Goal: Transaction & Acquisition: Purchase product/service

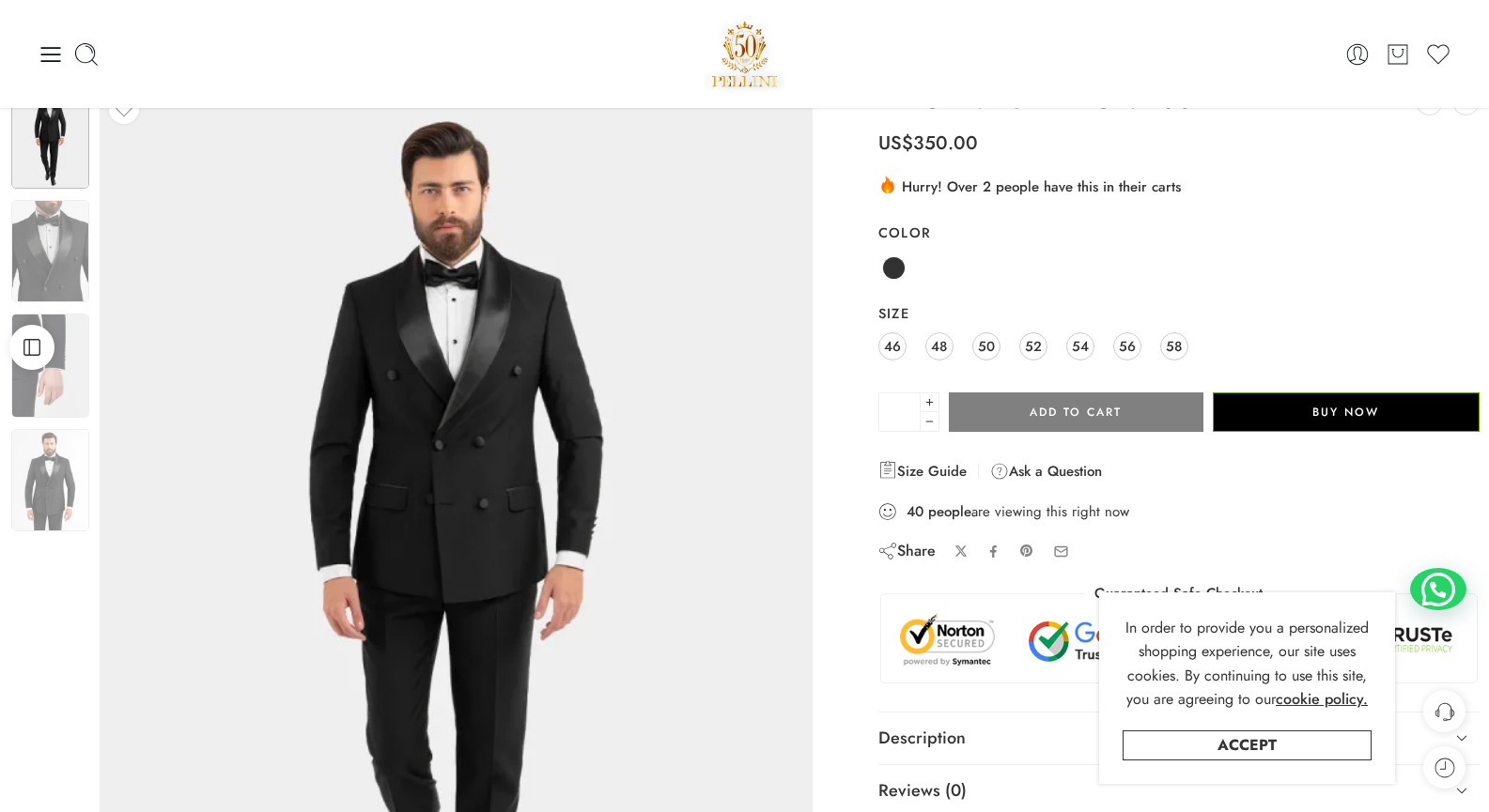
scroll to position [50, 0]
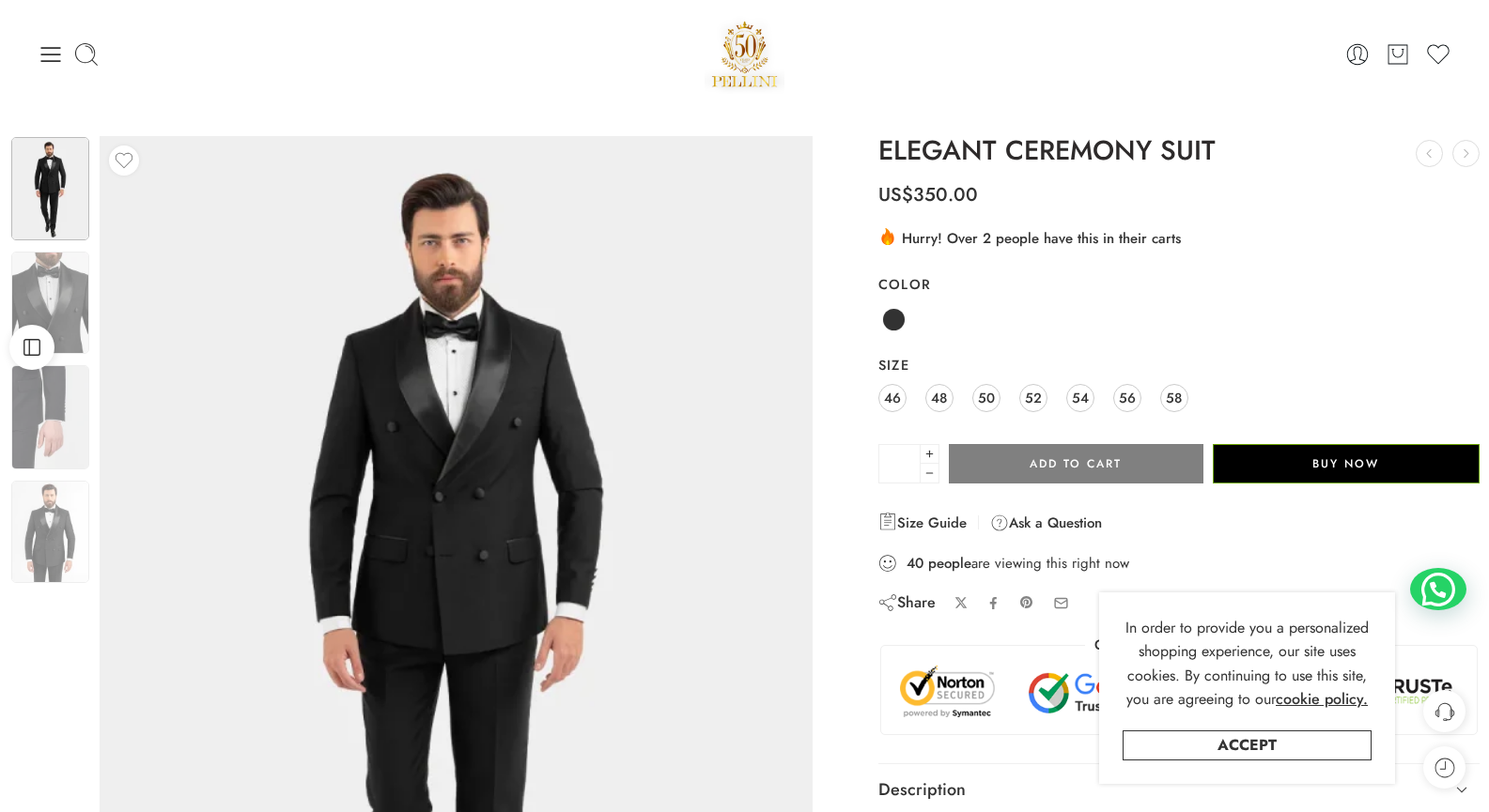
click at [50, 34] on div "0 Cart 0 Wishlist" at bounding box center [744, 53] width 1413 height 80
click at [56, 55] on icon at bounding box center [50, 54] width 27 height 27
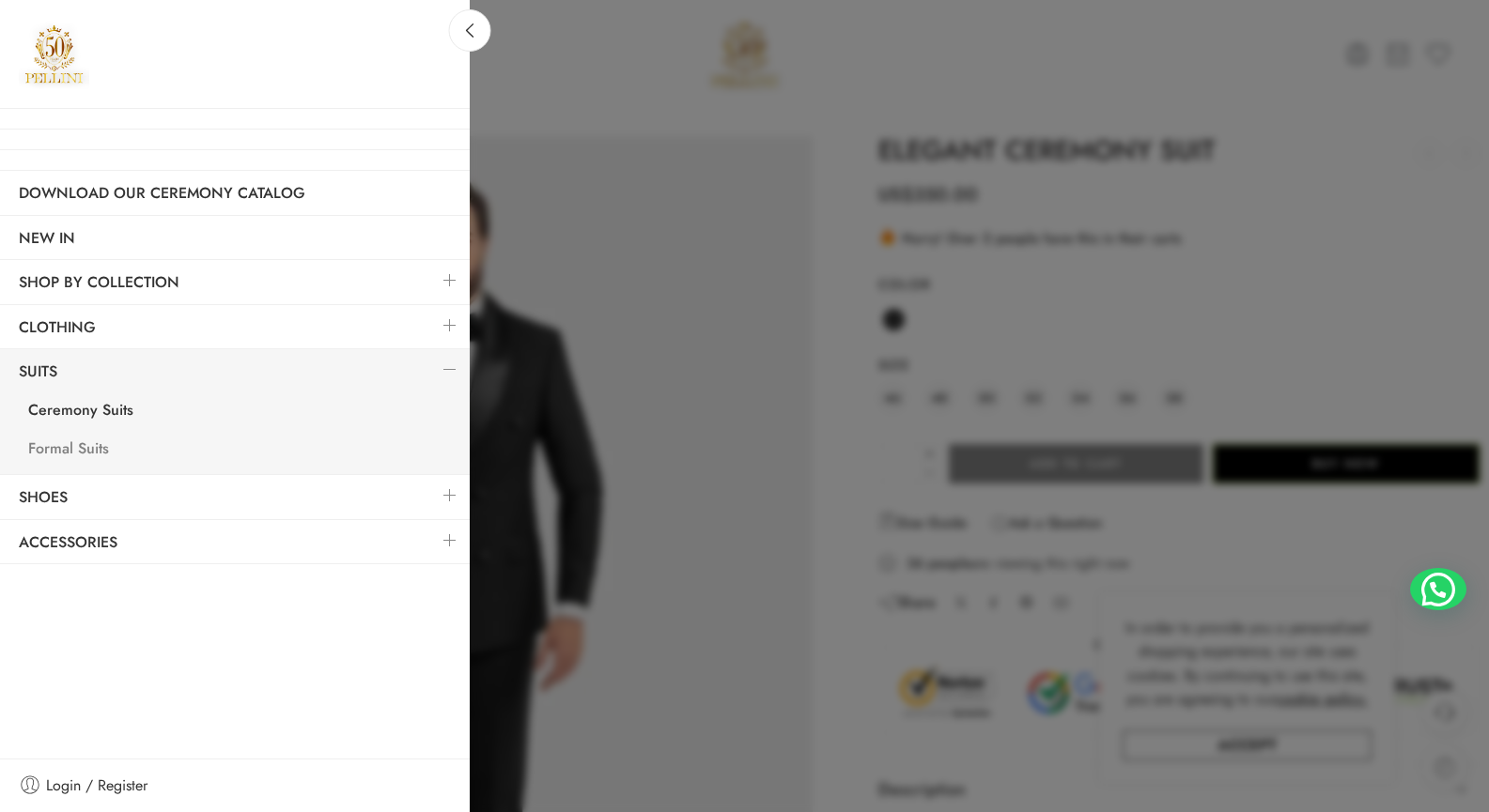
click at [71, 446] on link "Formal Suits" at bounding box center [239, 451] width 460 height 38
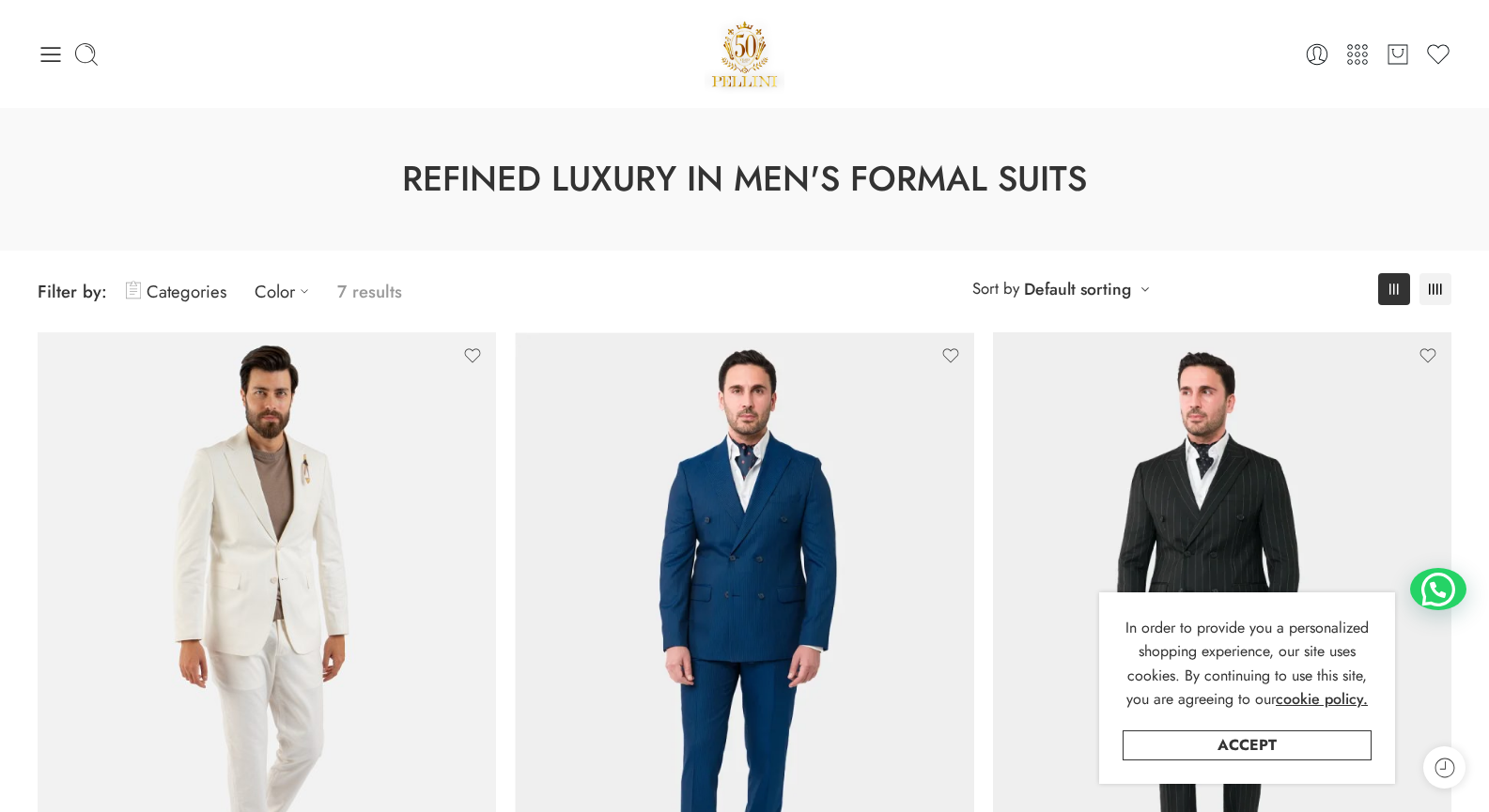
click at [36, 63] on div "0 Cart 0 Wishlist Search here" at bounding box center [744, 53] width 1433 height 80
click at [41, 59] on icon at bounding box center [50, 54] width 27 height 27
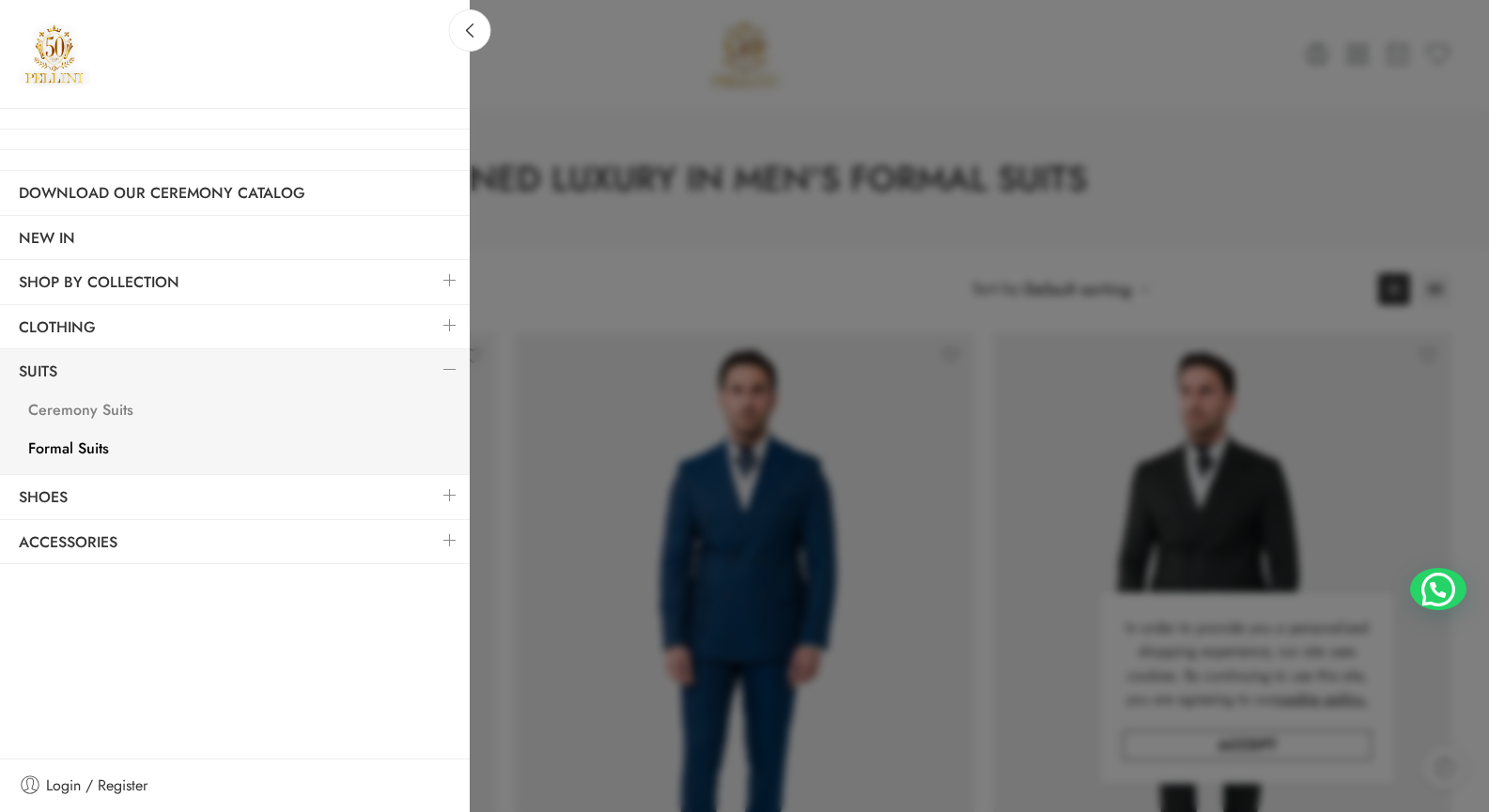
click at [86, 412] on link "Ceremony Suits" at bounding box center [239, 412] width 460 height 38
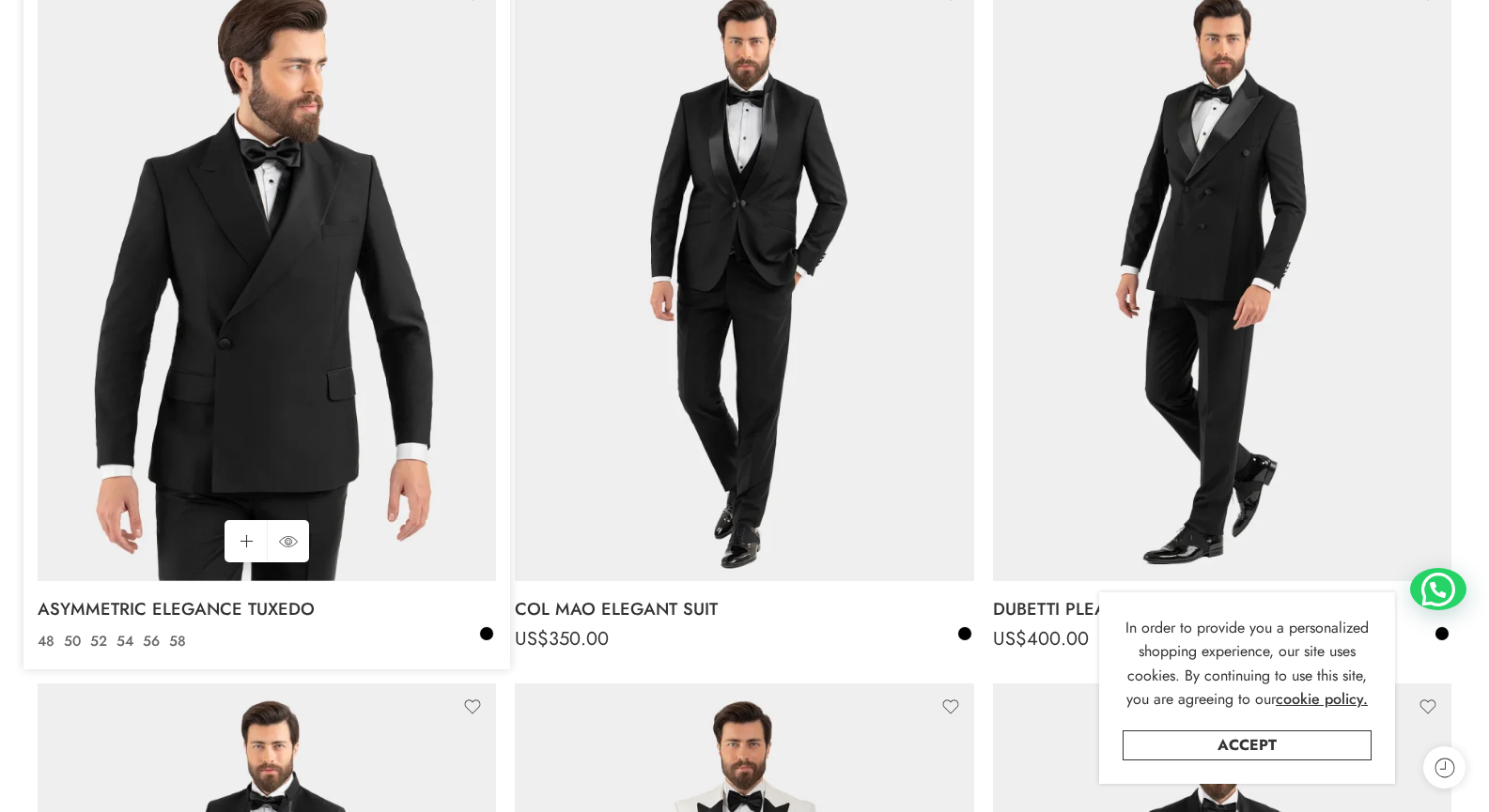
scroll to position [364, 0]
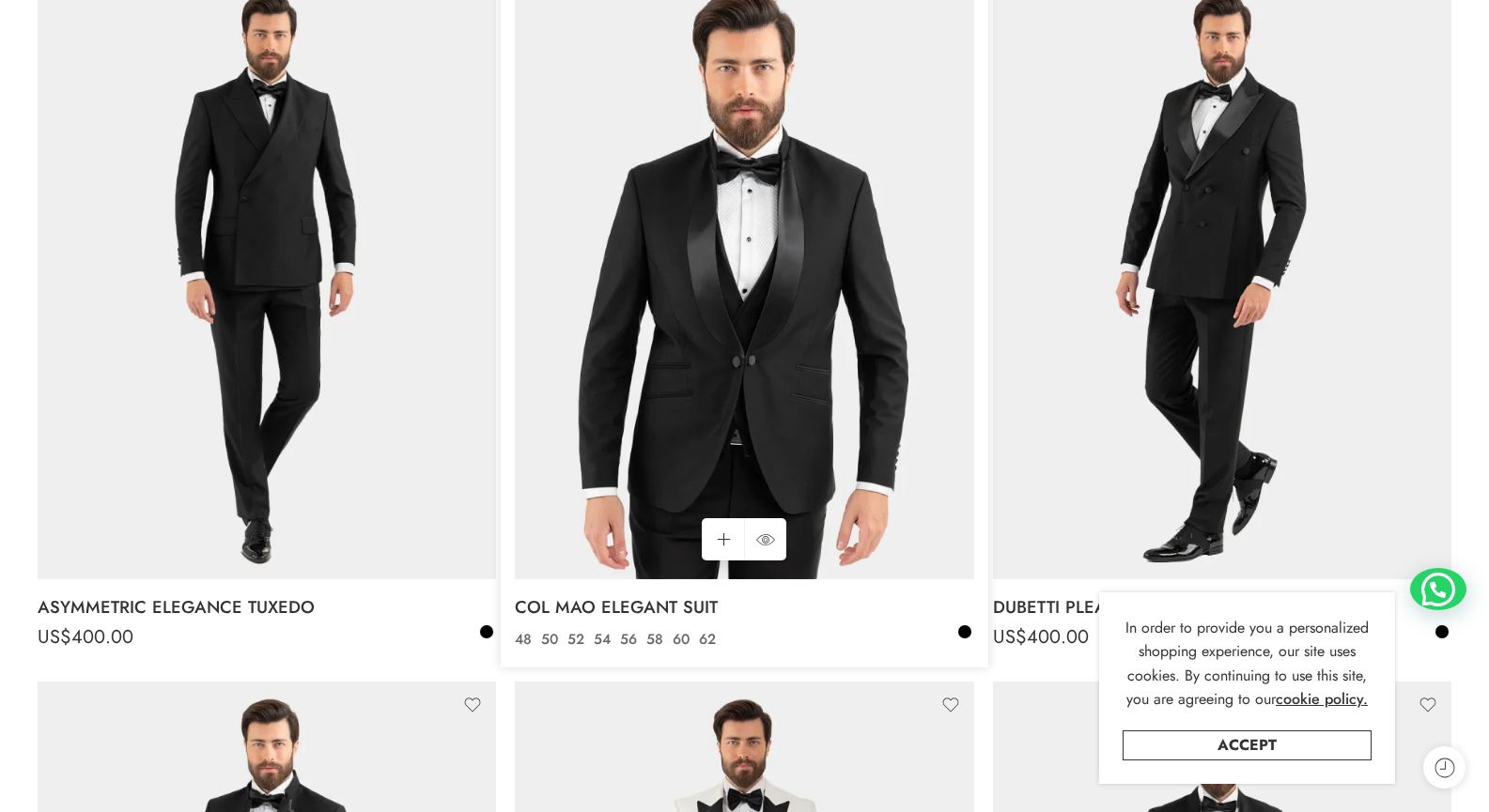
click at [797, 238] on img at bounding box center [744, 274] width 458 height 611
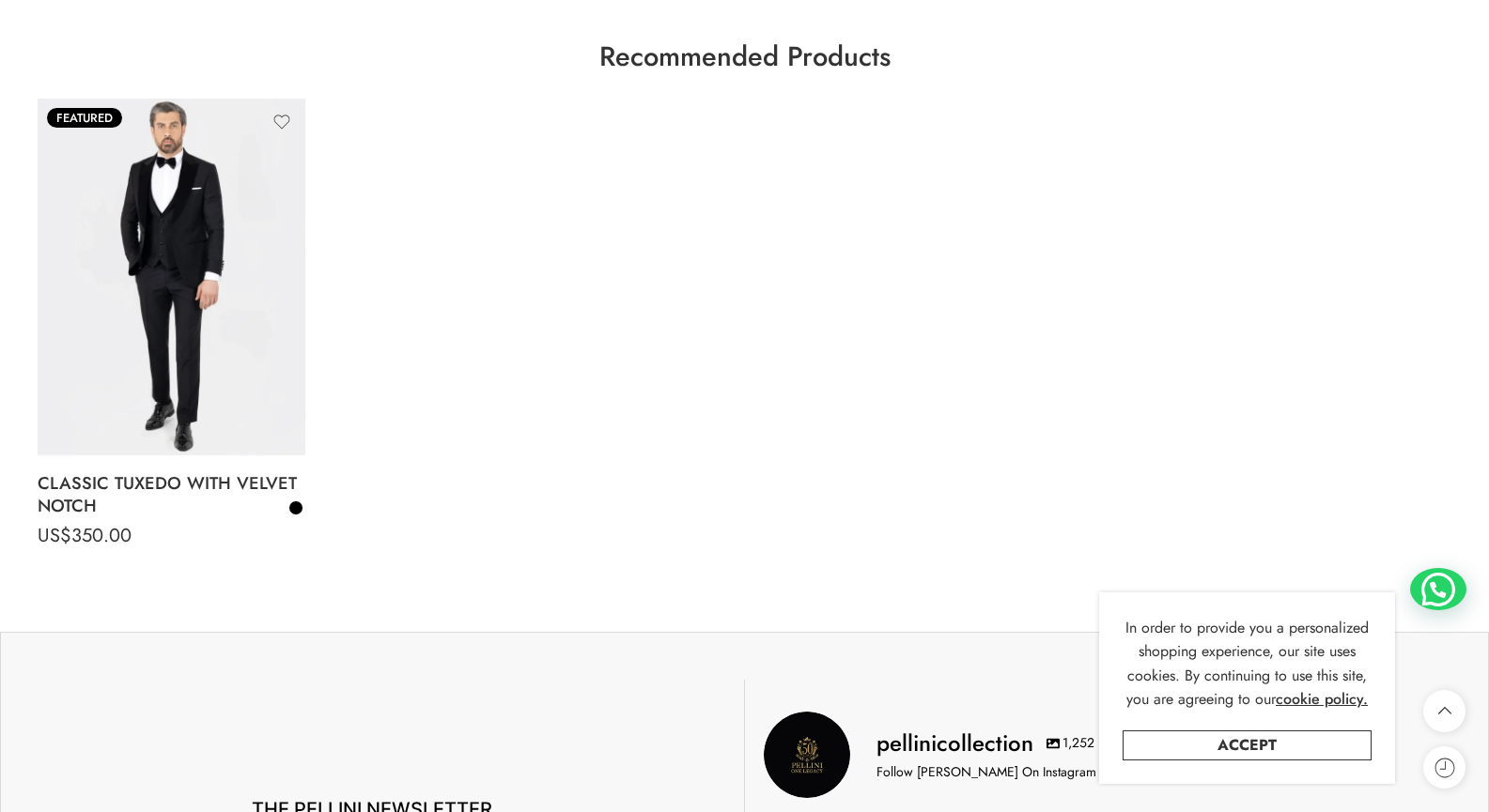
scroll to position [4640, 0]
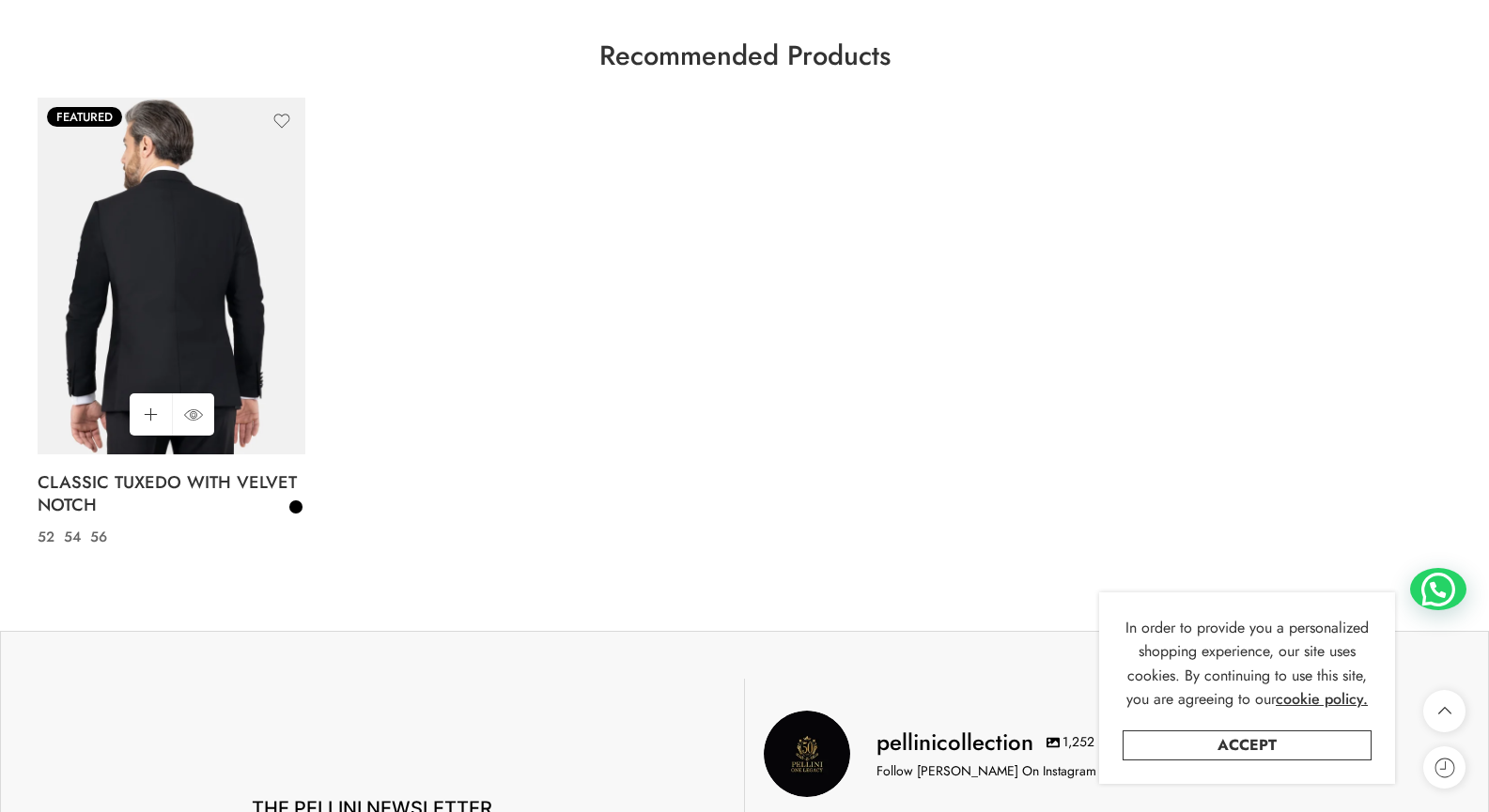
click at [214, 297] on img at bounding box center [171, 276] width 268 height 356
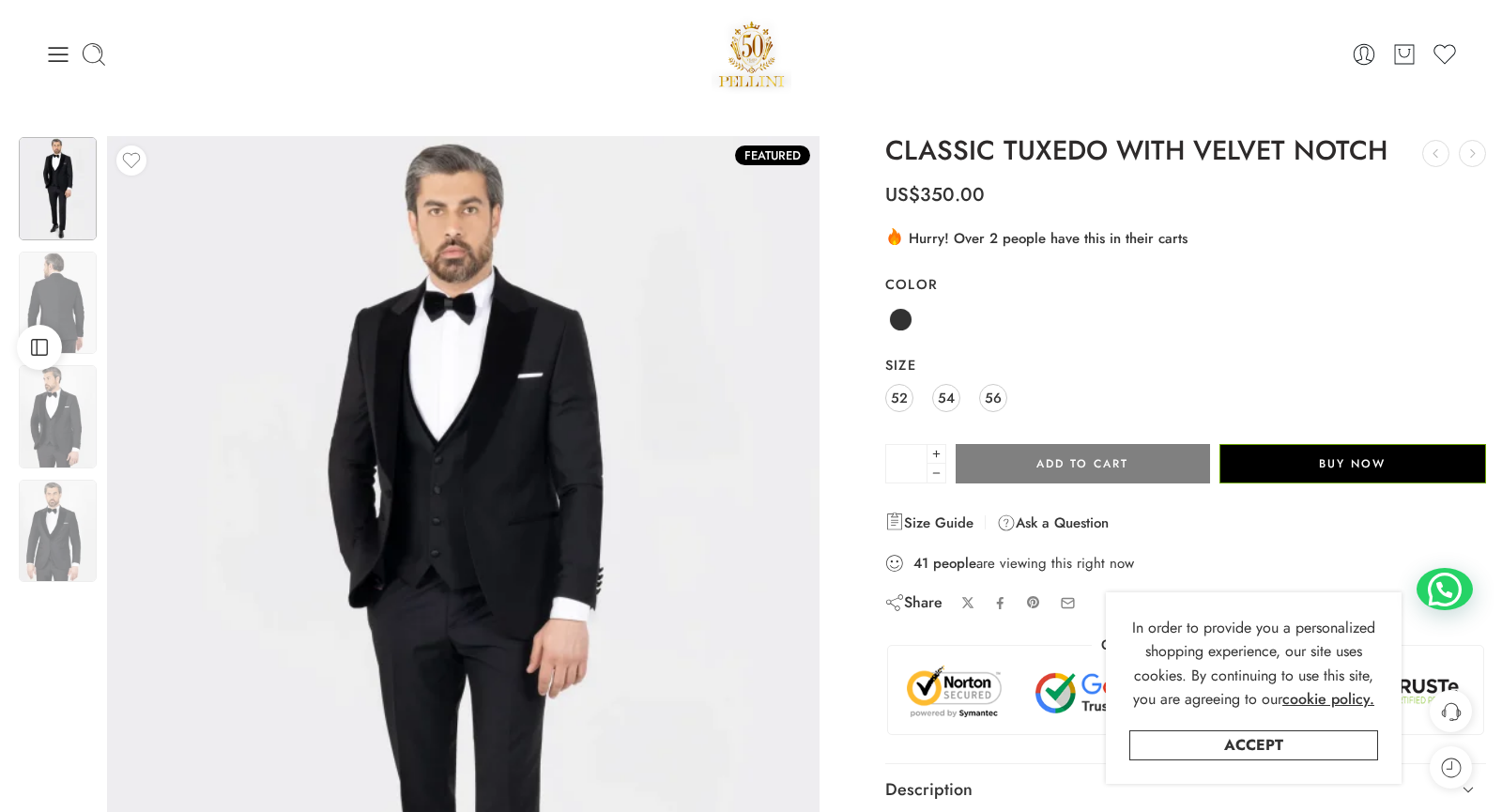
scroll to position [4, 0]
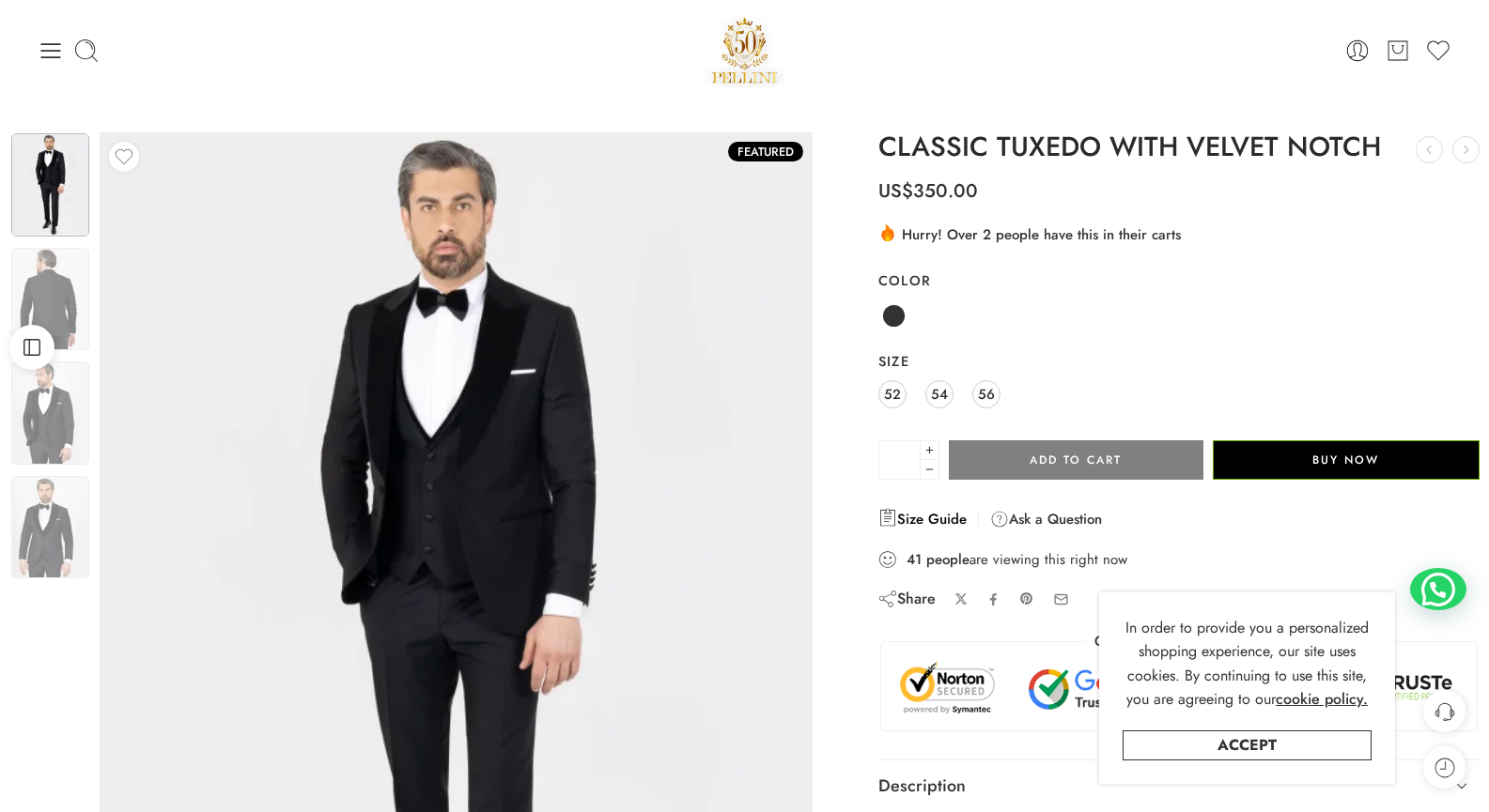
click at [929, 512] on link "Size Guide" at bounding box center [923, 519] width 89 height 23
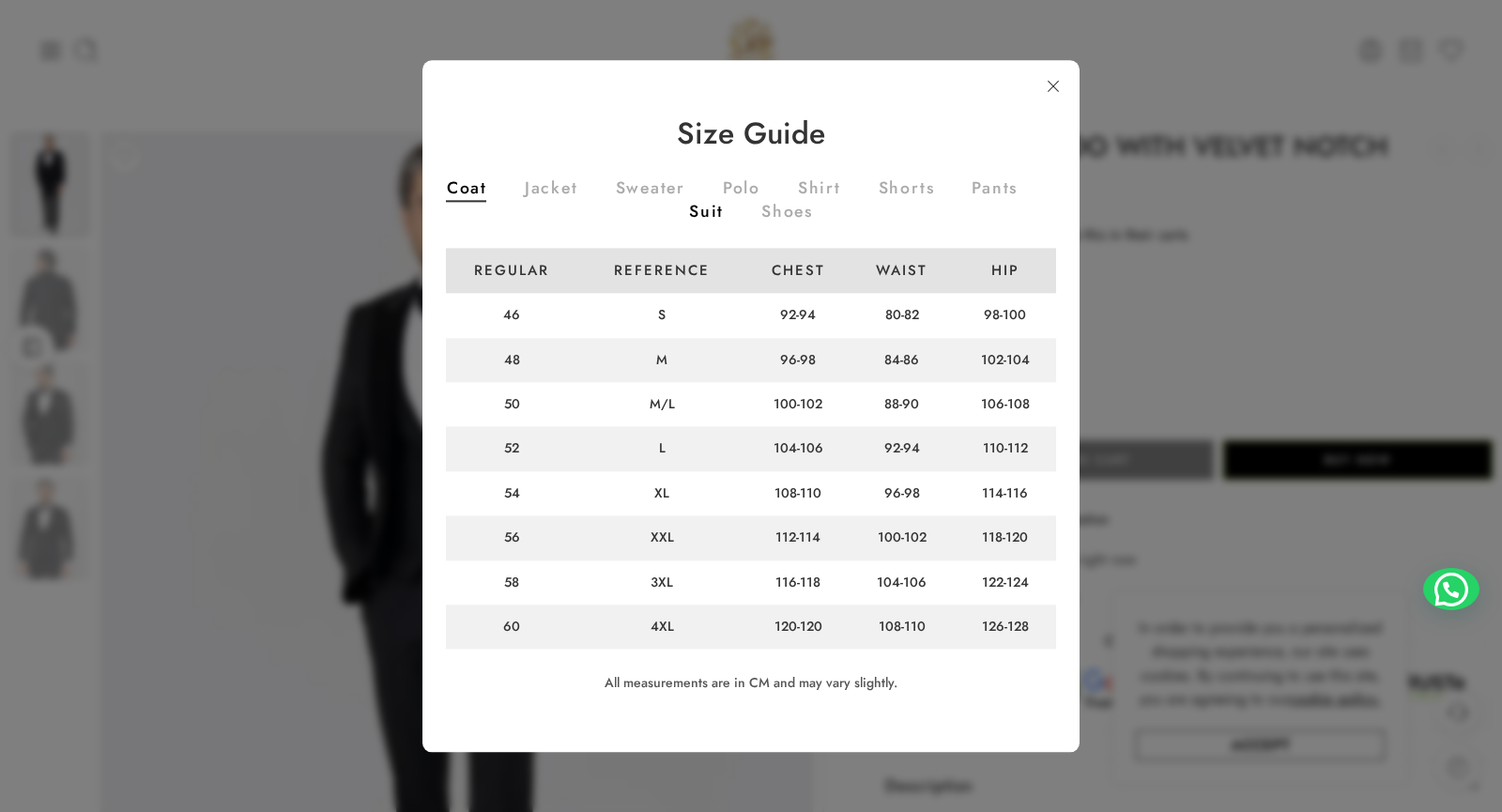
click at [723, 214] on link "Suit" at bounding box center [706, 214] width 34 height 21
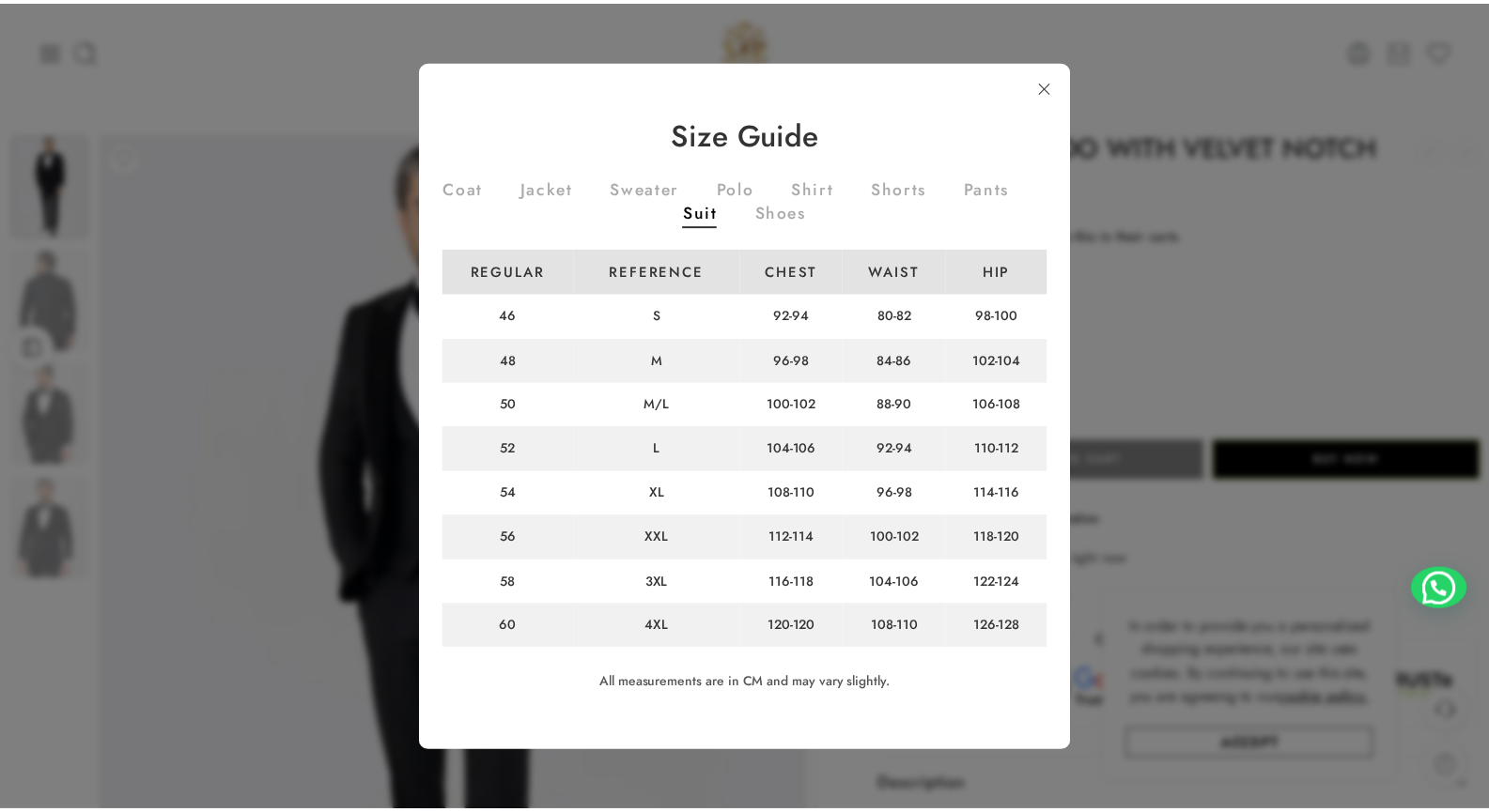
scroll to position [3, 0]
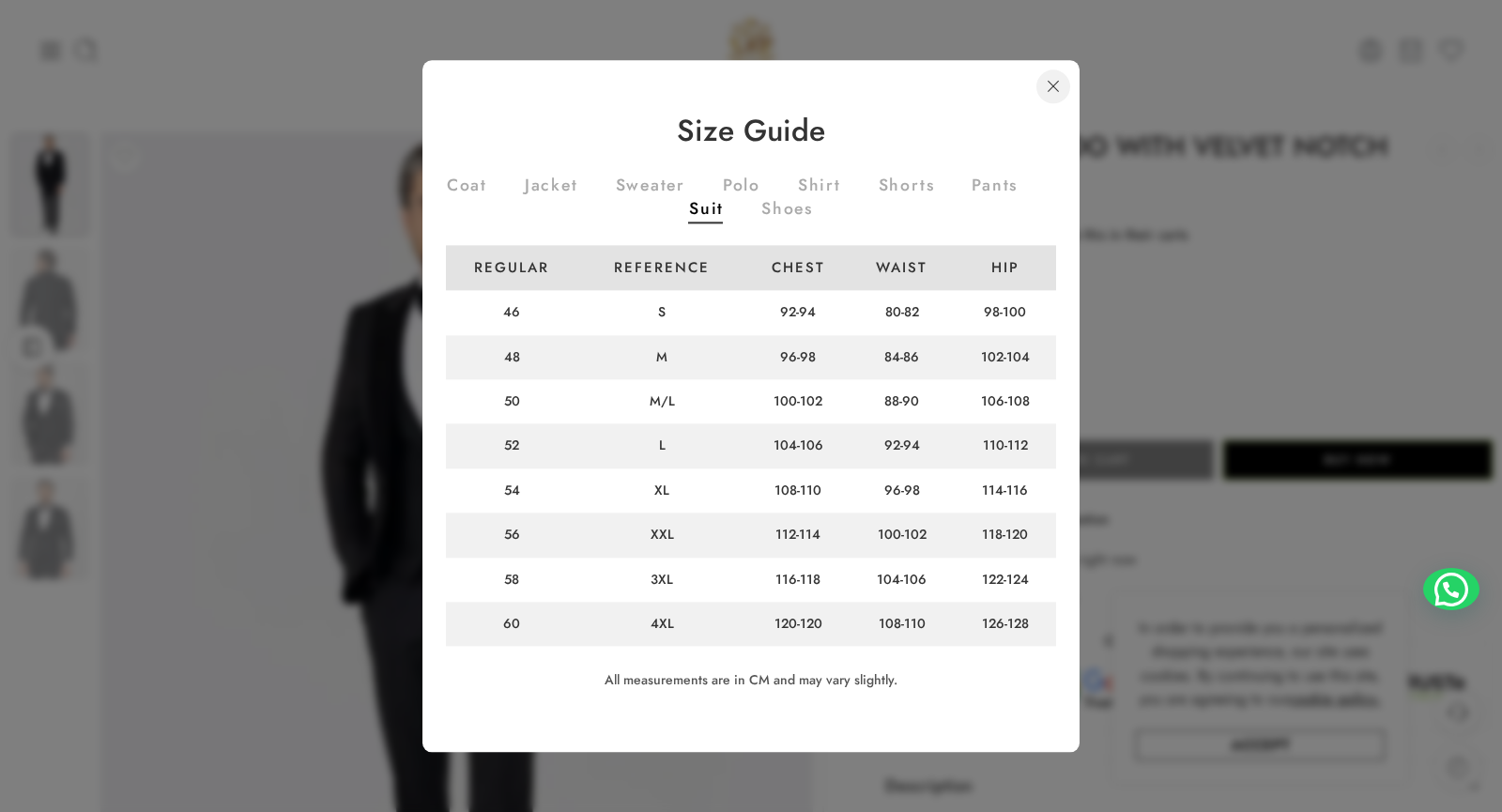
click at [1059, 98] on link at bounding box center [1053, 87] width 33 height 33
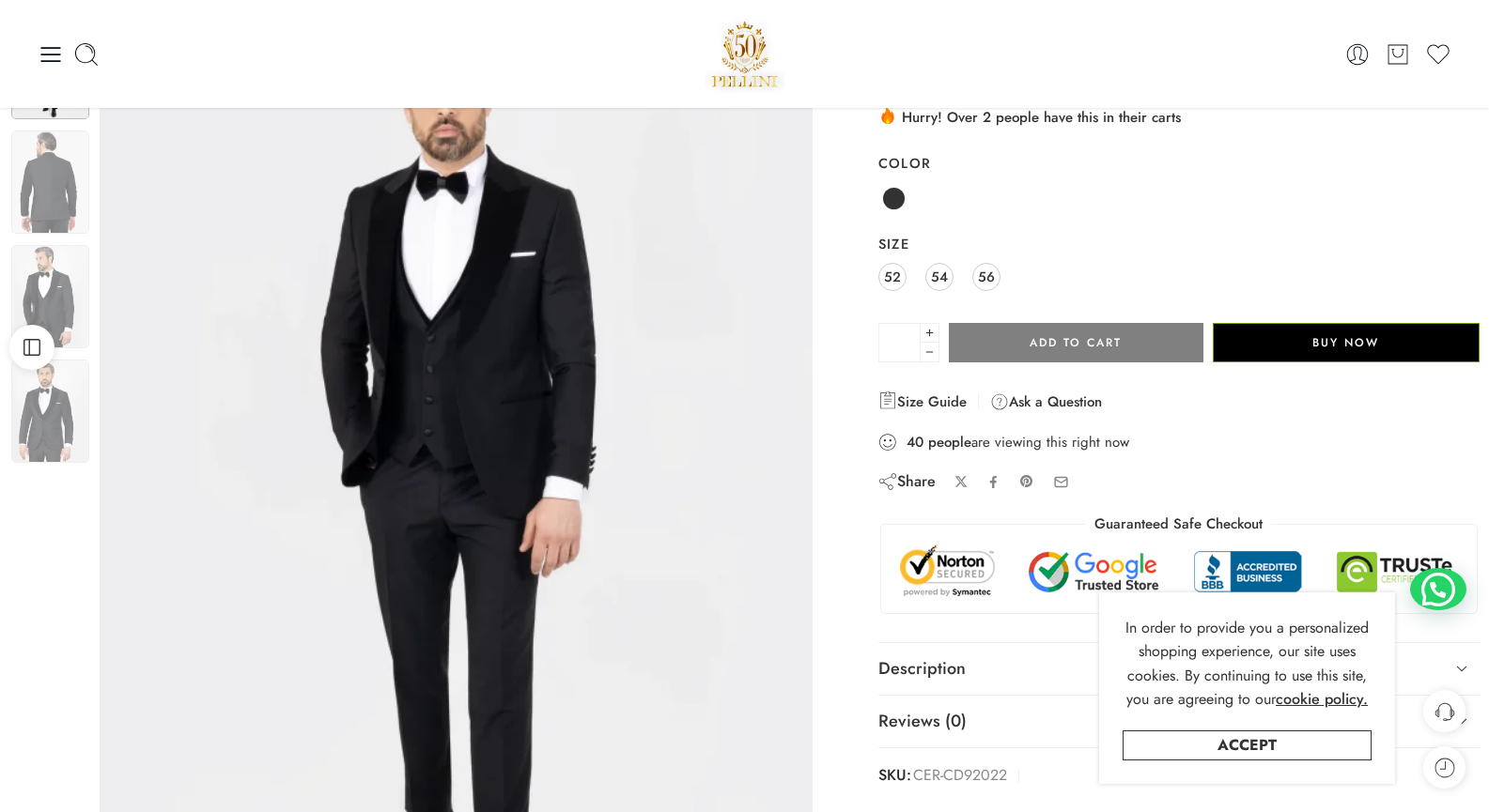
scroll to position [0, 0]
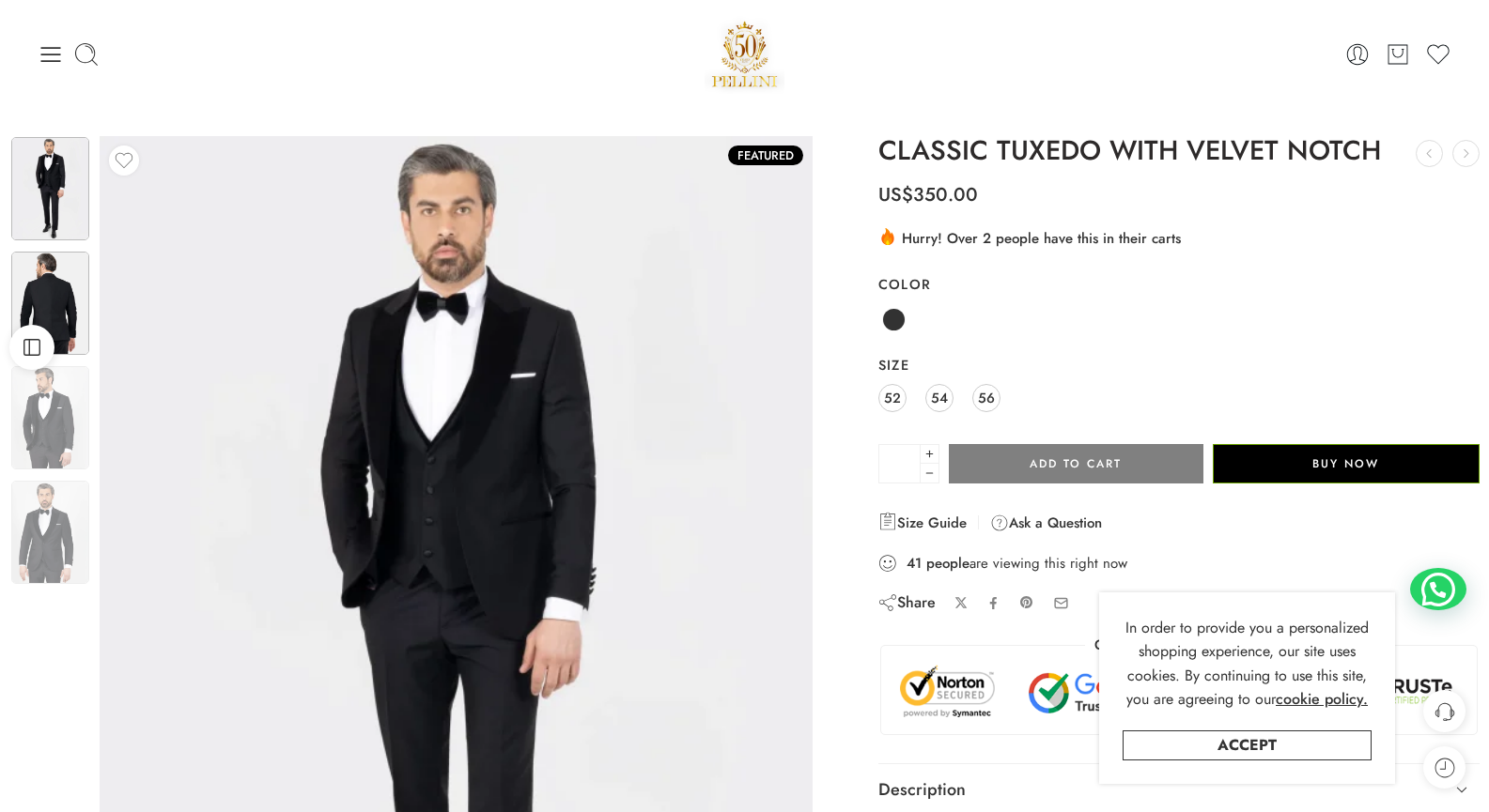
click at [43, 297] on img at bounding box center [49, 303] width 78 height 103
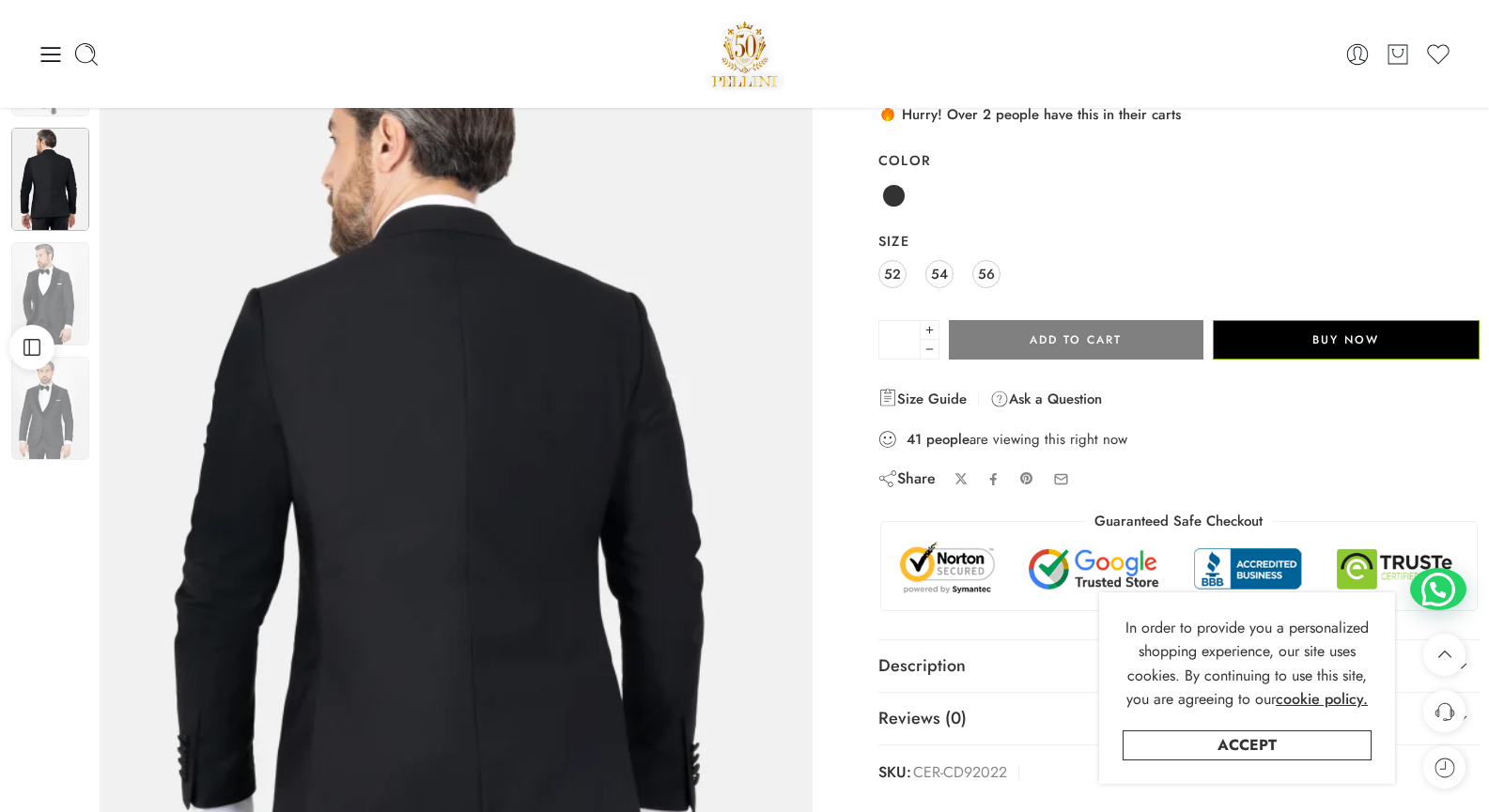
scroll to position [126, 0]
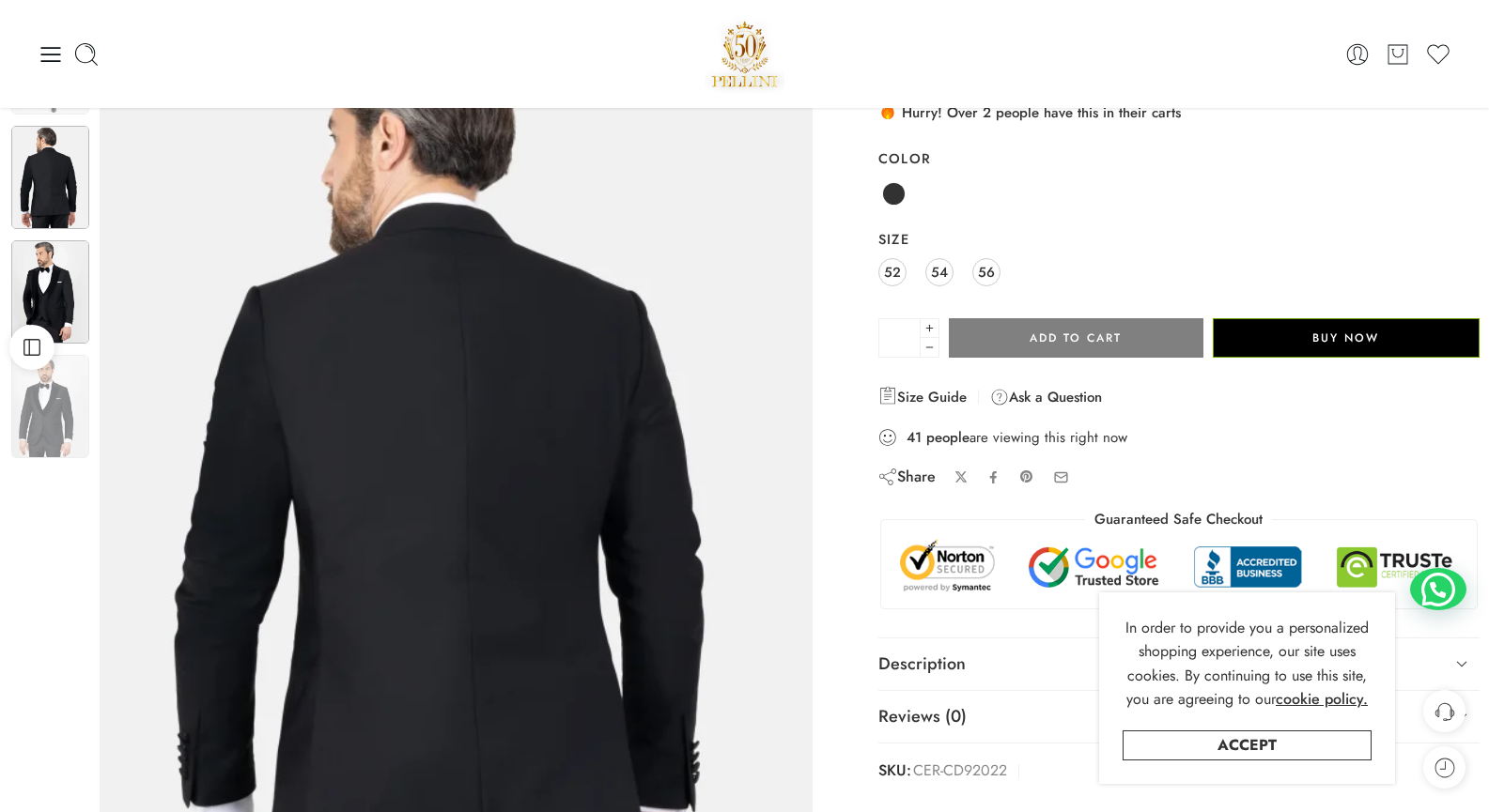
click at [39, 268] on img at bounding box center [49, 291] width 78 height 103
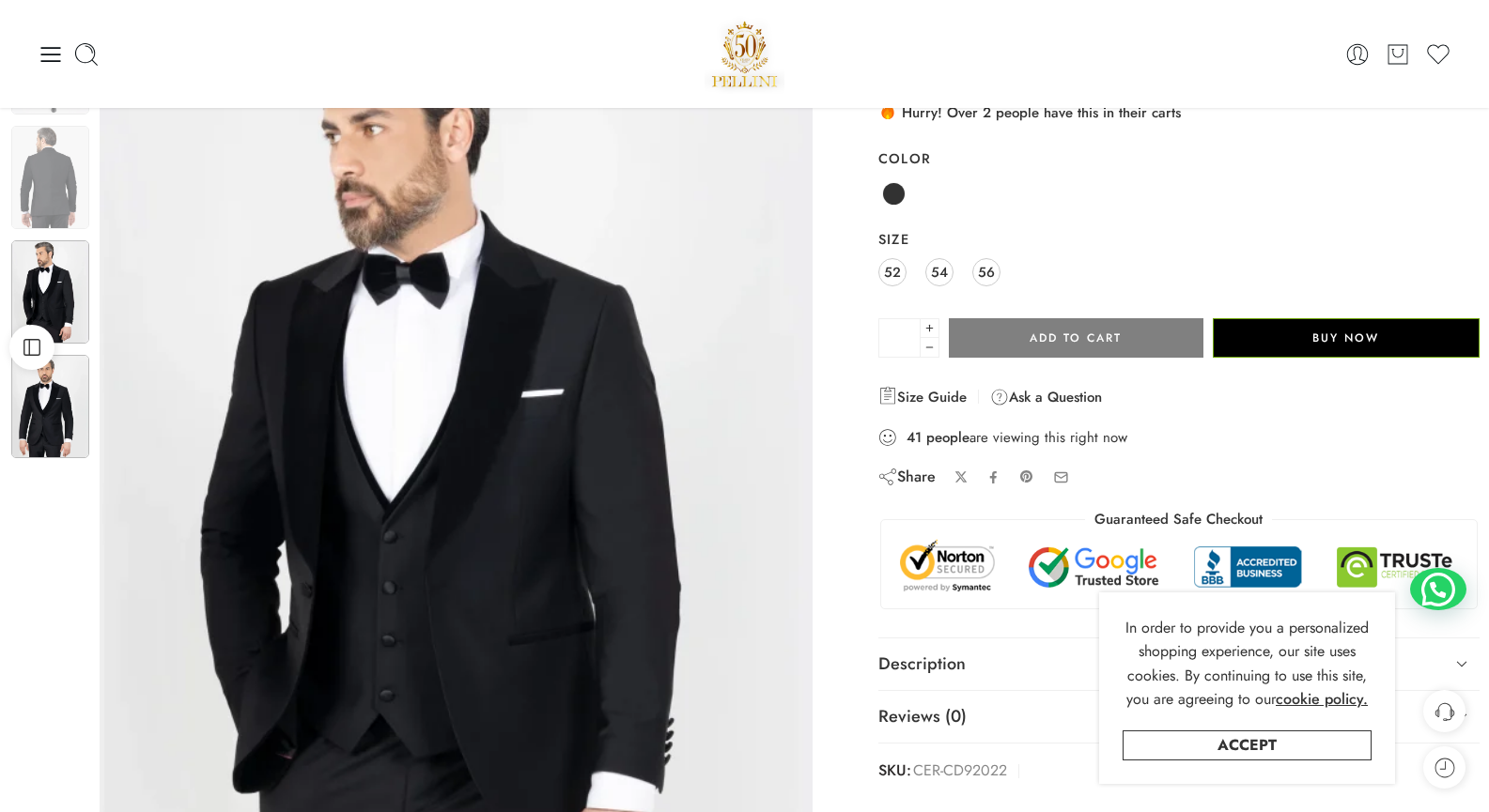
click at [52, 409] on img at bounding box center [49, 406] width 78 height 103
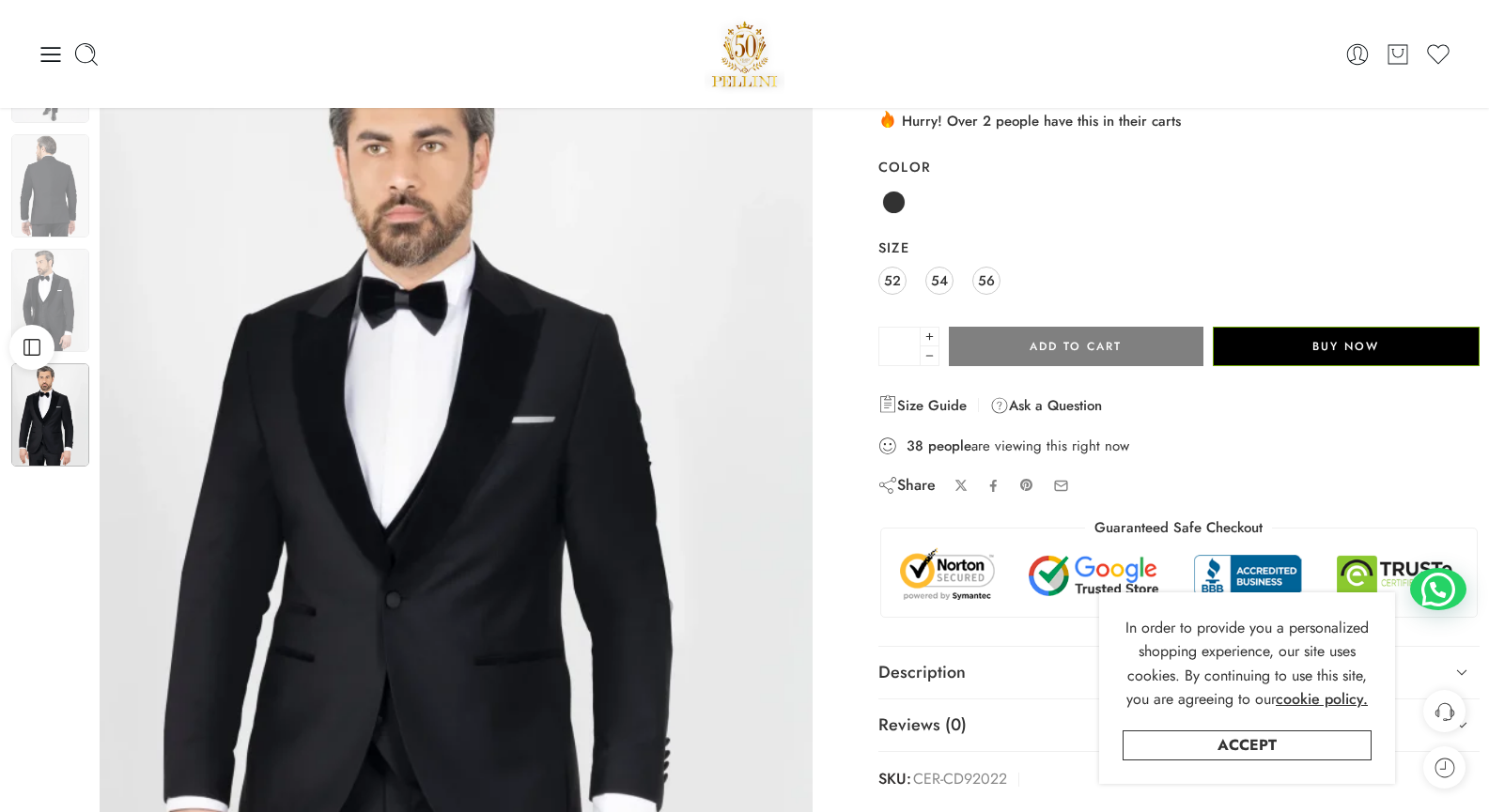
scroll to position [116, 0]
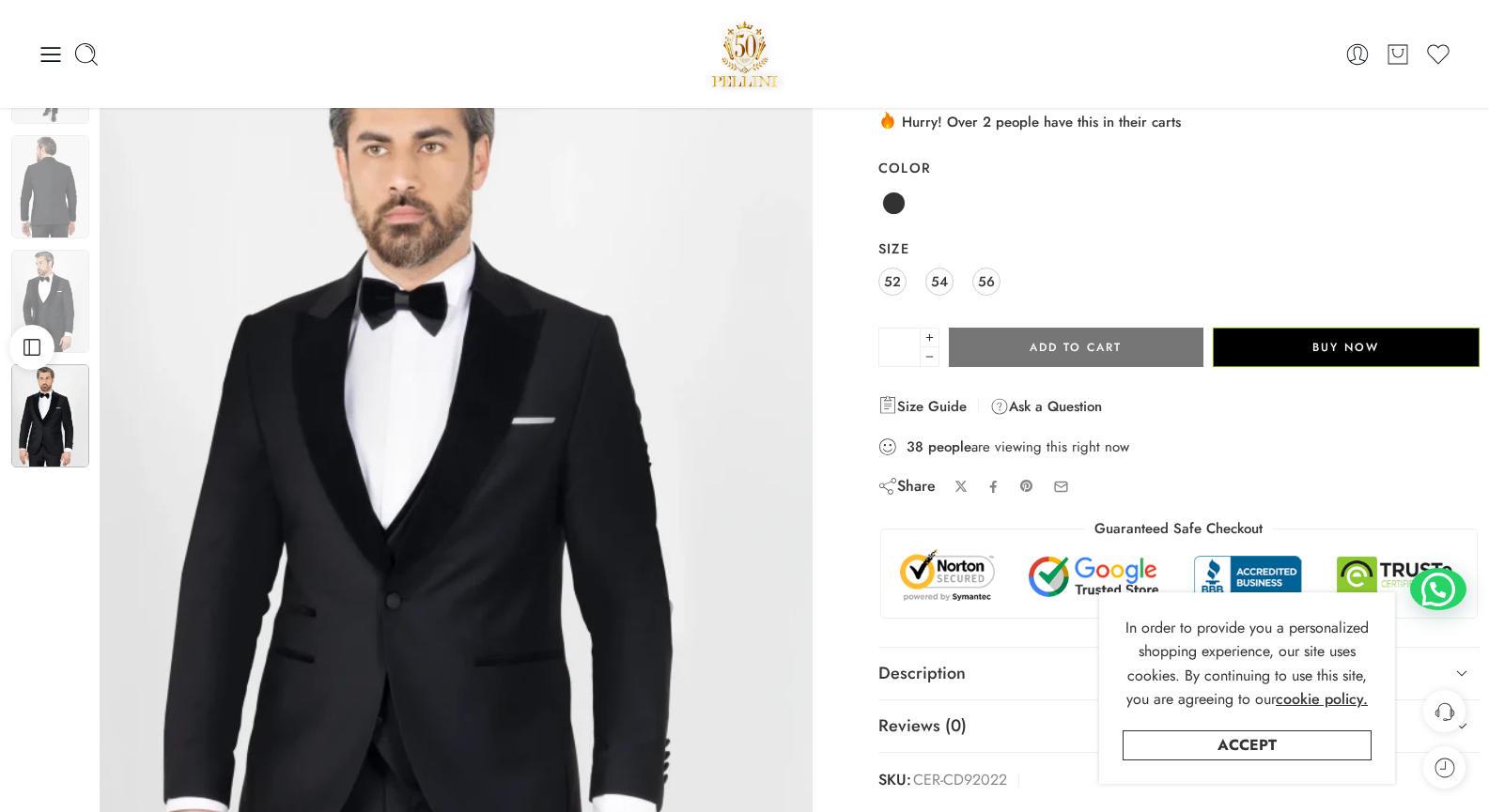
click at [1094, 355] on button "Add to cart" at bounding box center [1075, 347] width 254 height 39
click at [1008, 357] on button "Add to cart" at bounding box center [1075, 347] width 254 height 39
click at [888, 275] on span "52" at bounding box center [892, 281] width 17 height 26
click at [1035, 353] on button "Add to cart" at bounding box center [1075, 347] width 254 height 39
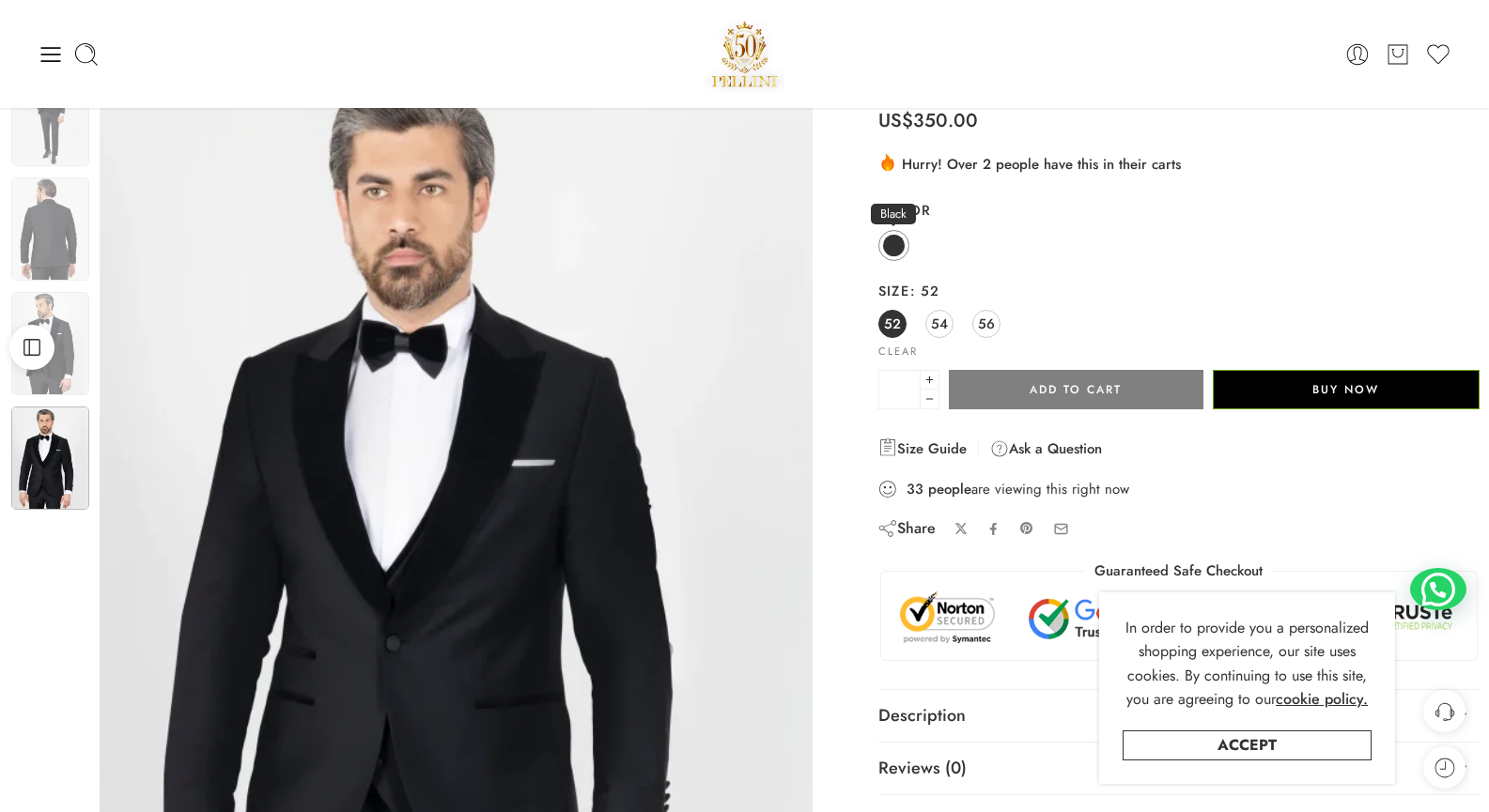
click at [895, 244] on span at bounding box center [894, 245] width 24 height 24
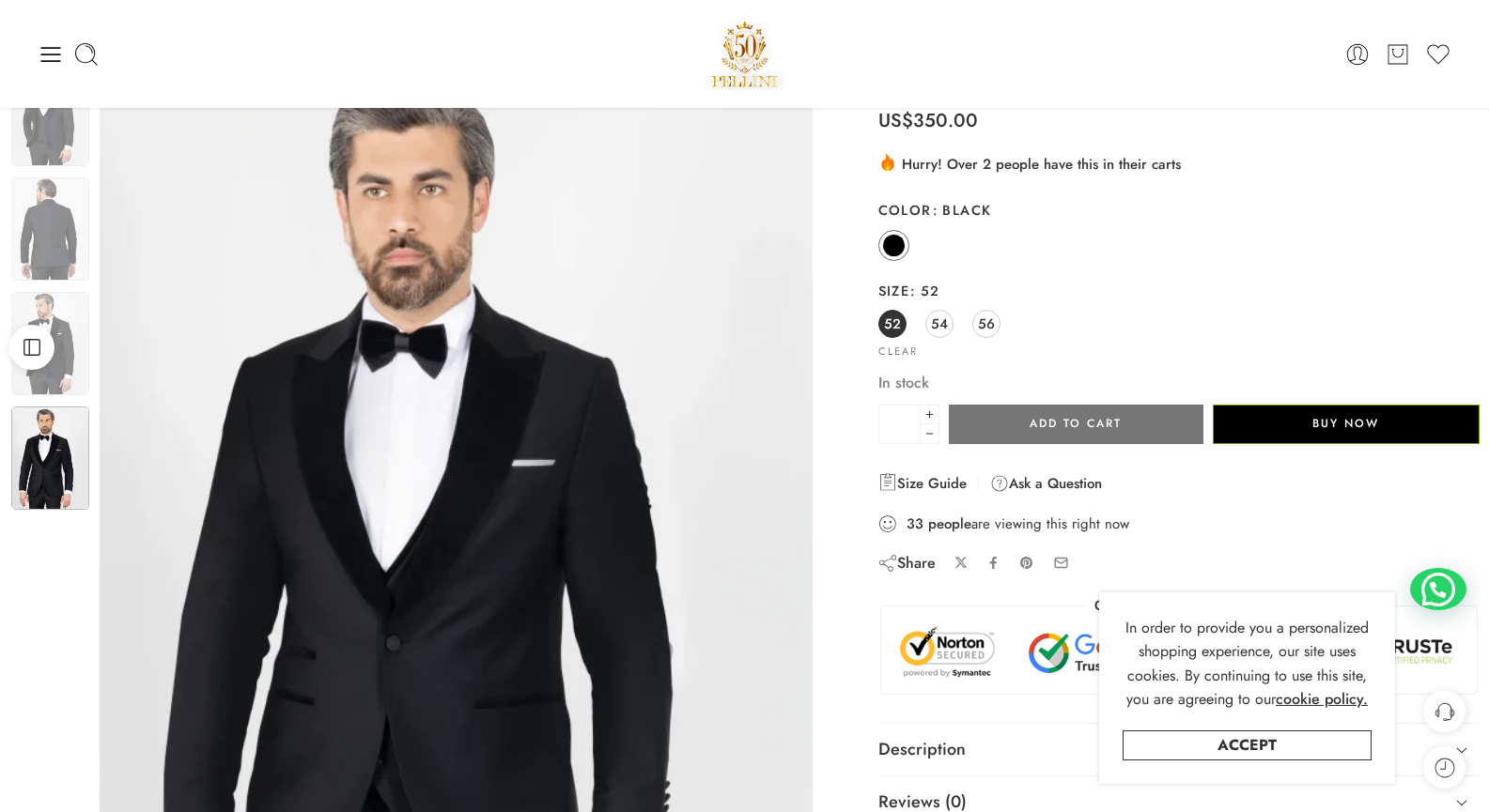
click at [1045, 410] on button "Add to cart" at bounding box center [1075, 424] width 254 height 39
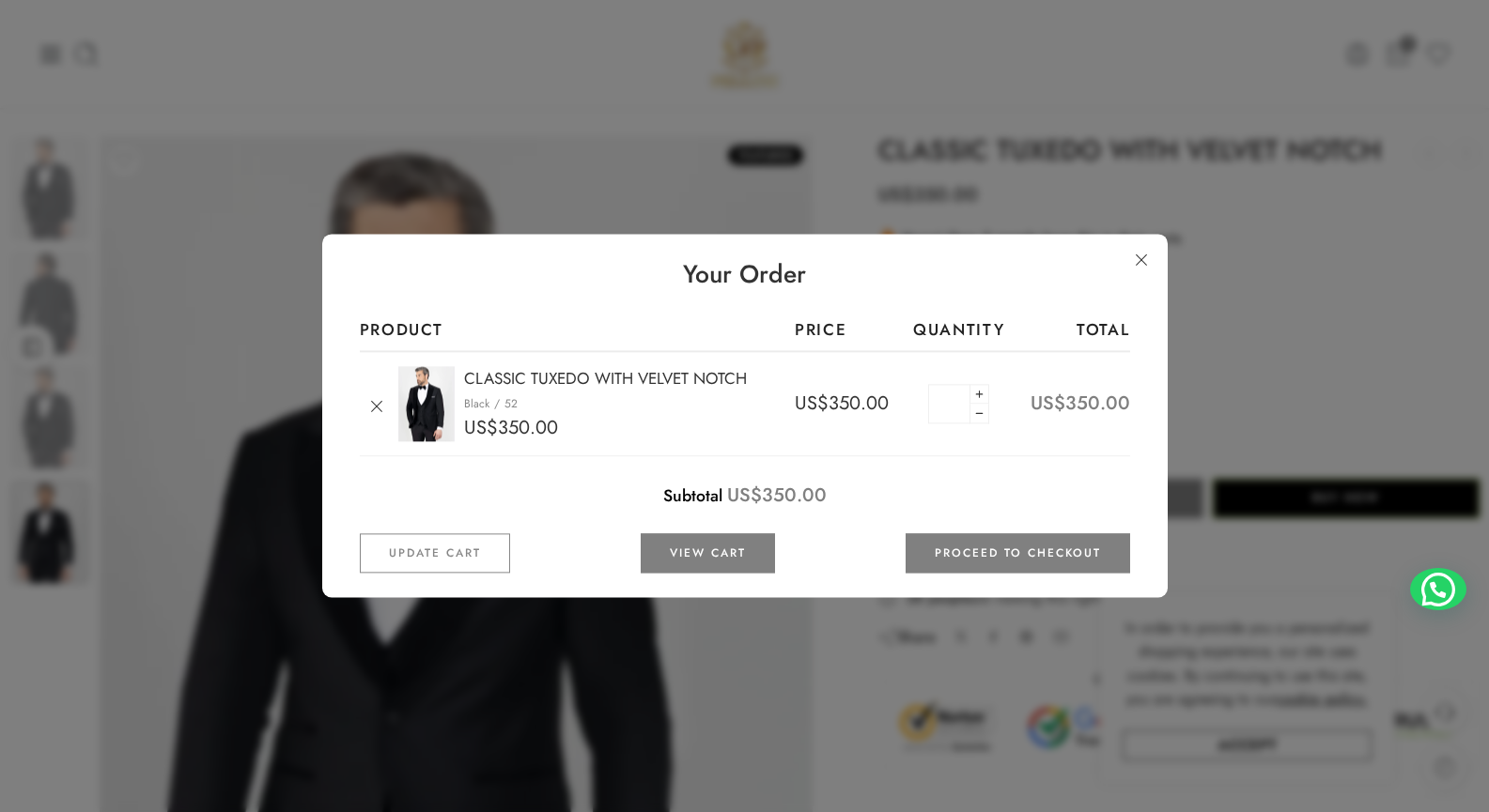
scroll to position [0, 0]
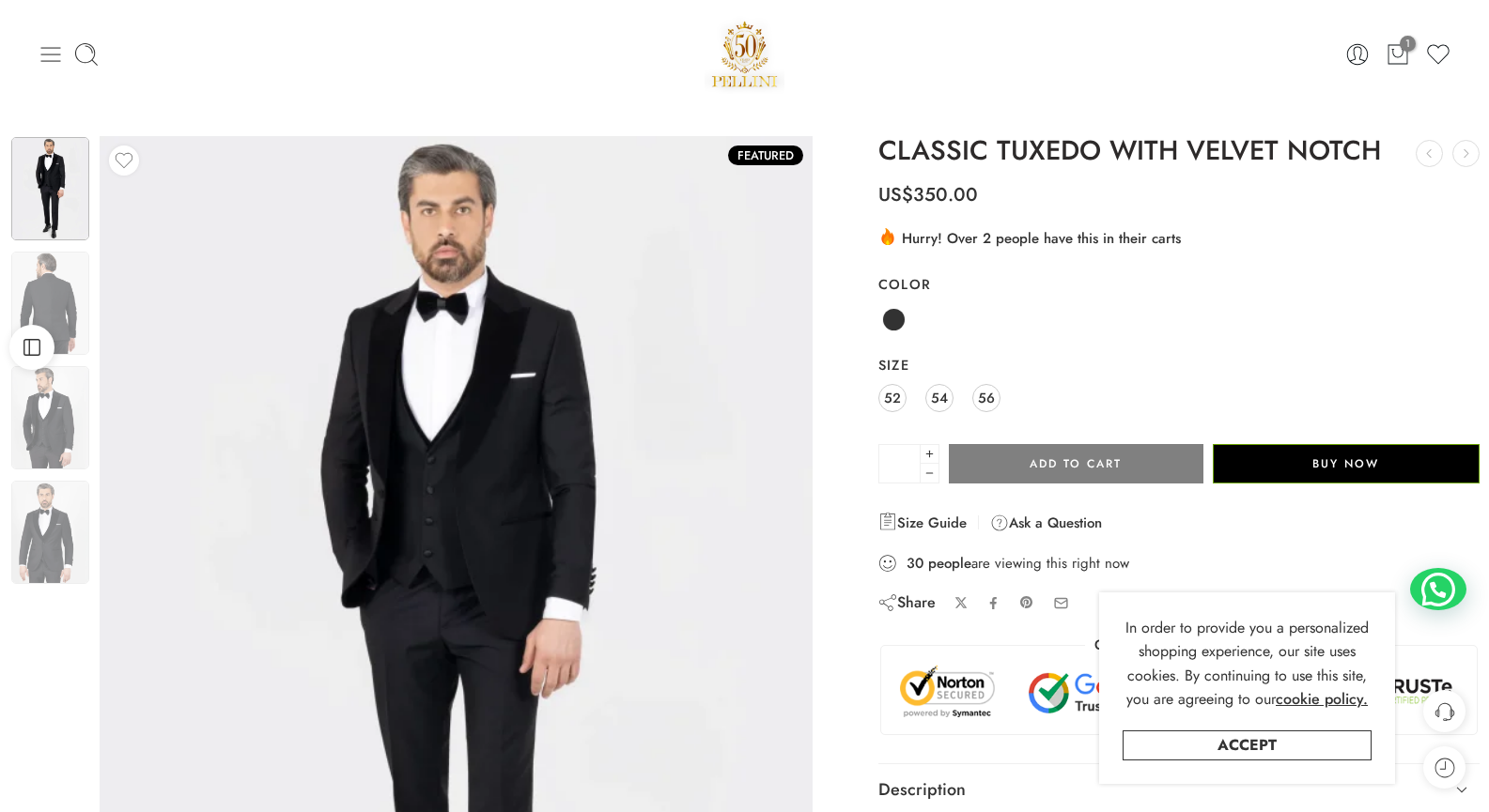
click at [47, 65] on icon at bounding box center [50, 54] width 27 height 27
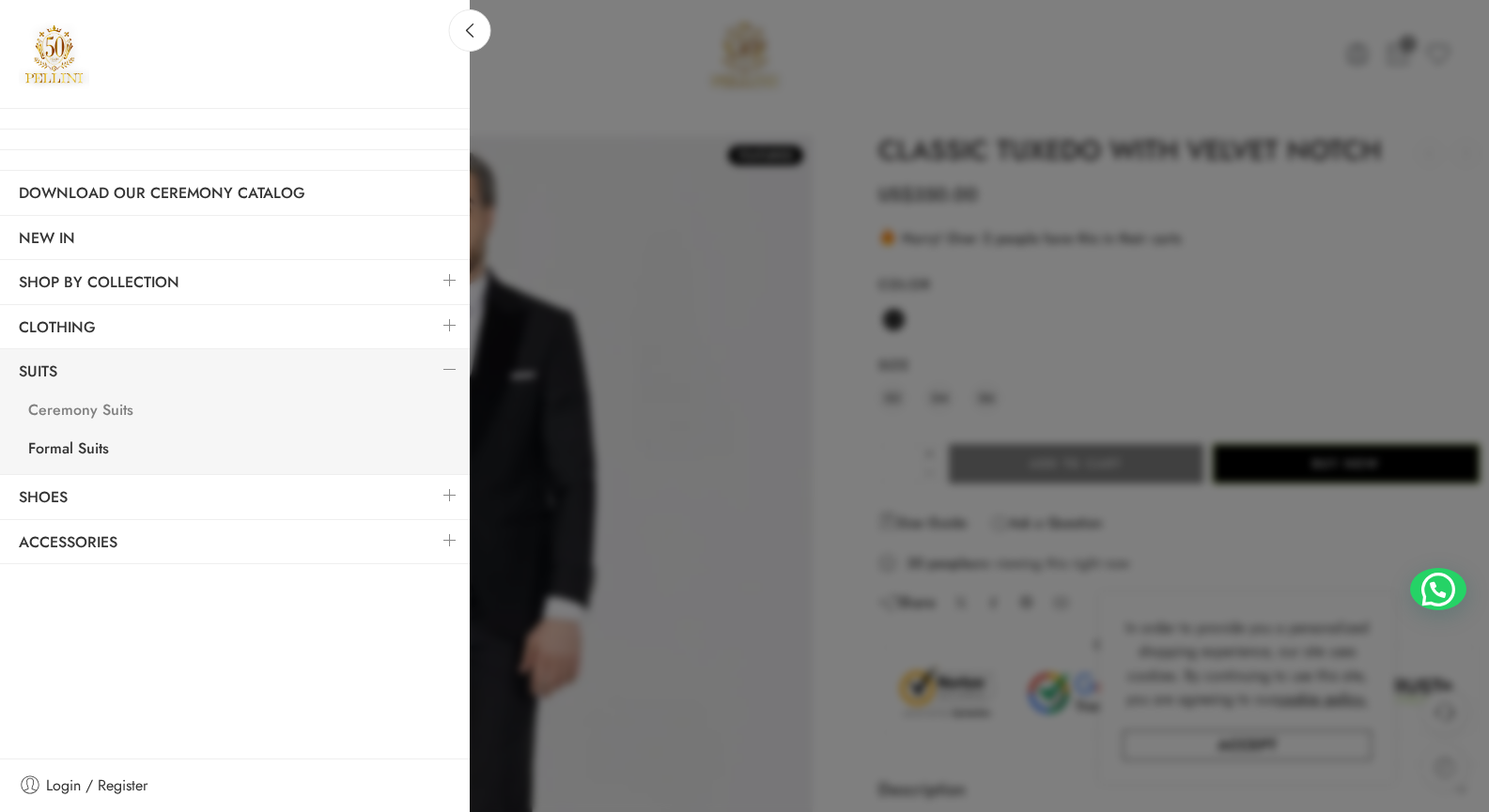
click at [93, 413] on link "Ceremony Suits" at bounding box center [239, 412] width 460 height 38
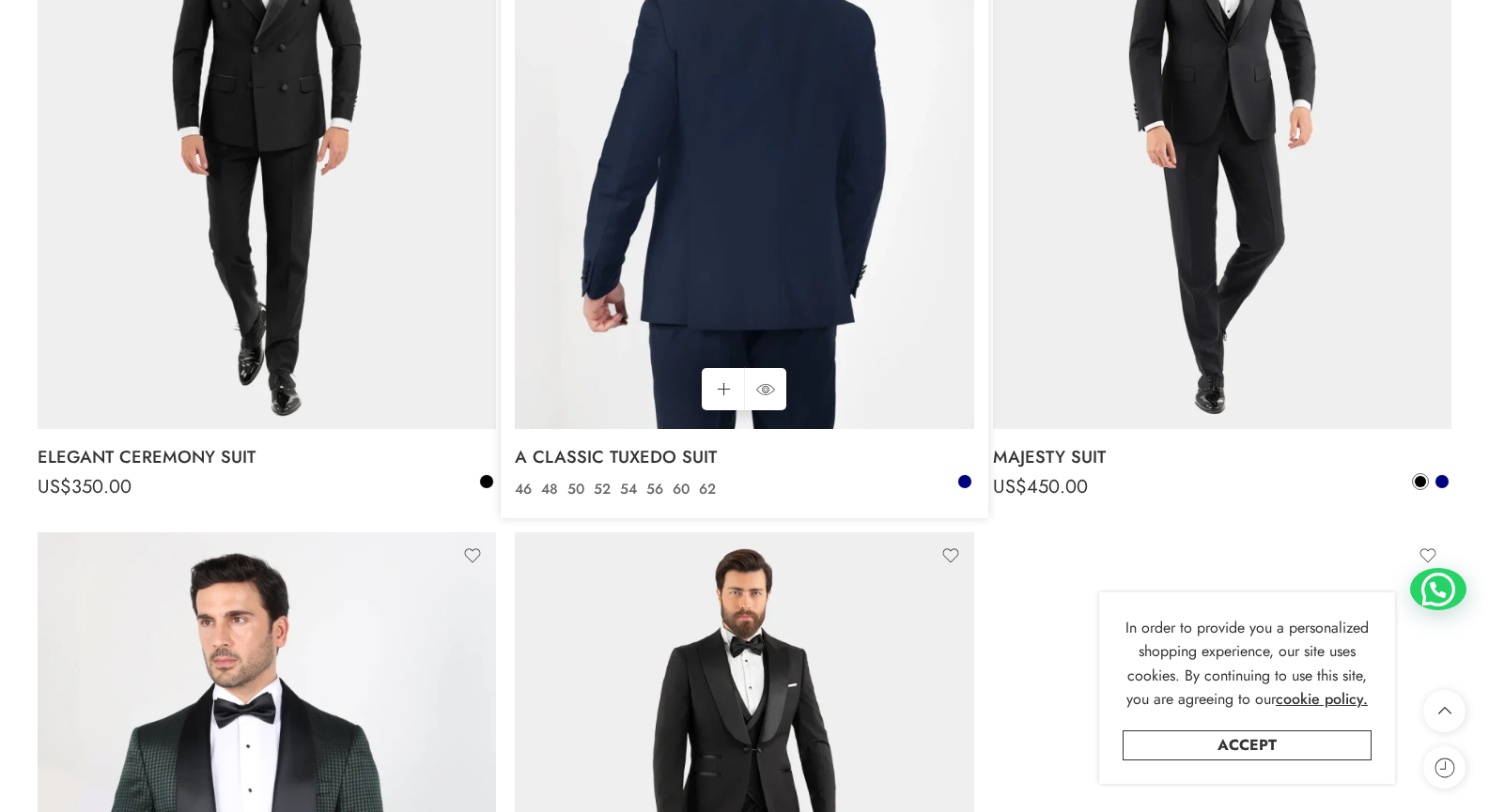
scroll to position [2424, 0]
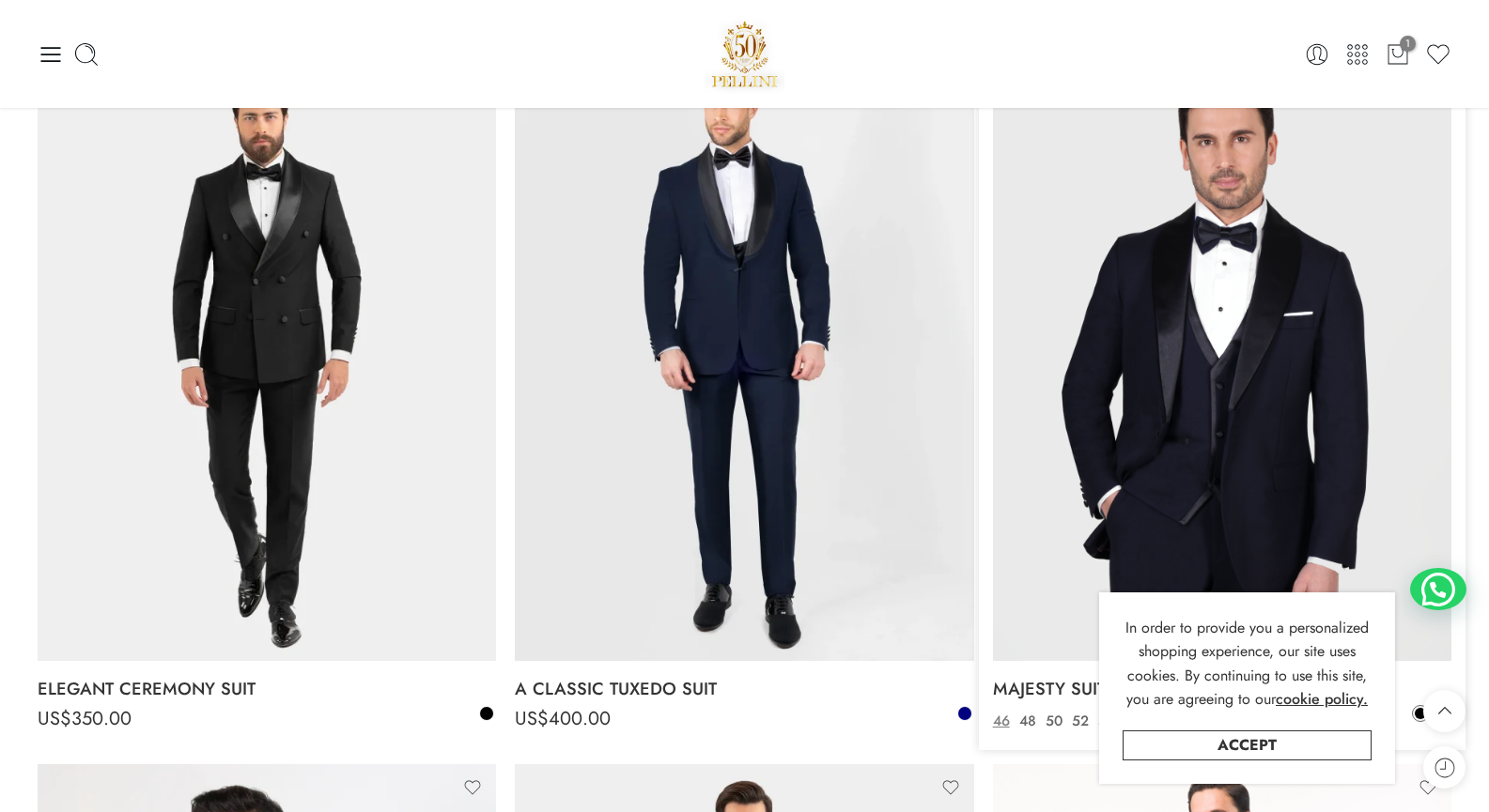
click at [1165, 401] on img at bounding box center [1221, 355] width 458 height 611
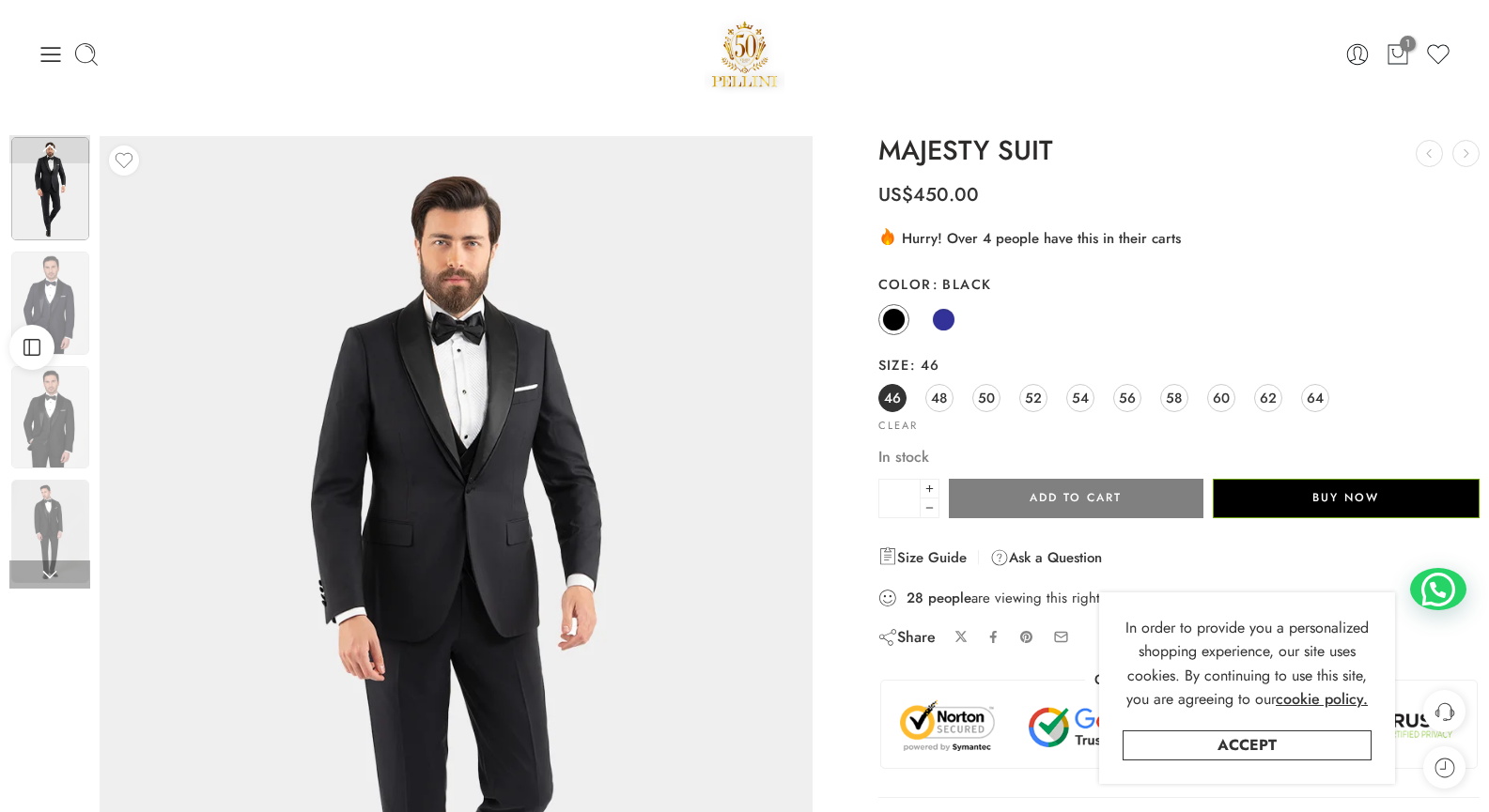
click at [48, 177] on img at bounding box center [49, 188] width 78 height 103
click at [67, 294] on img at bounding box center [49, 303] width 78 height 103
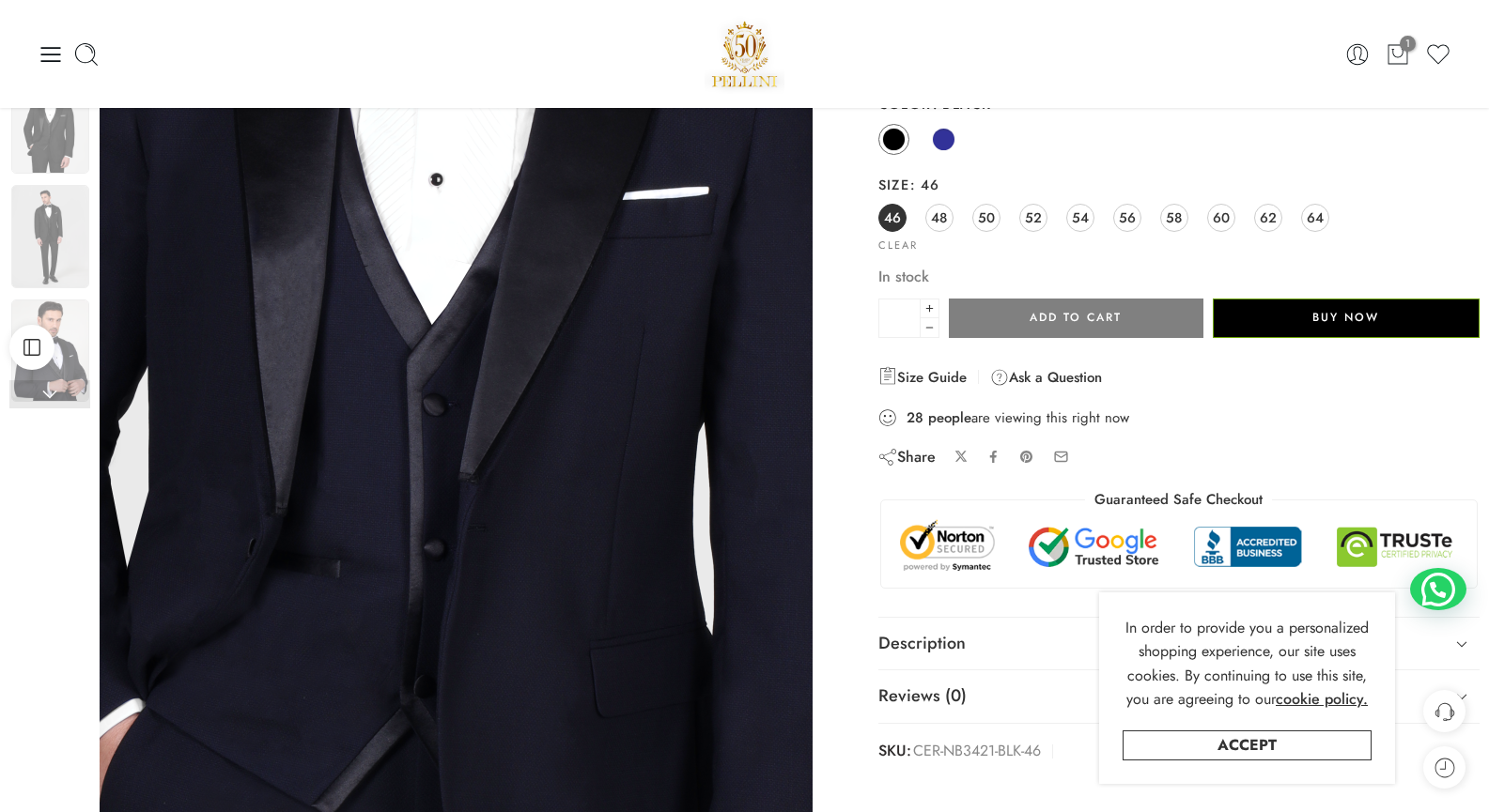
scroll to position [179, 0]
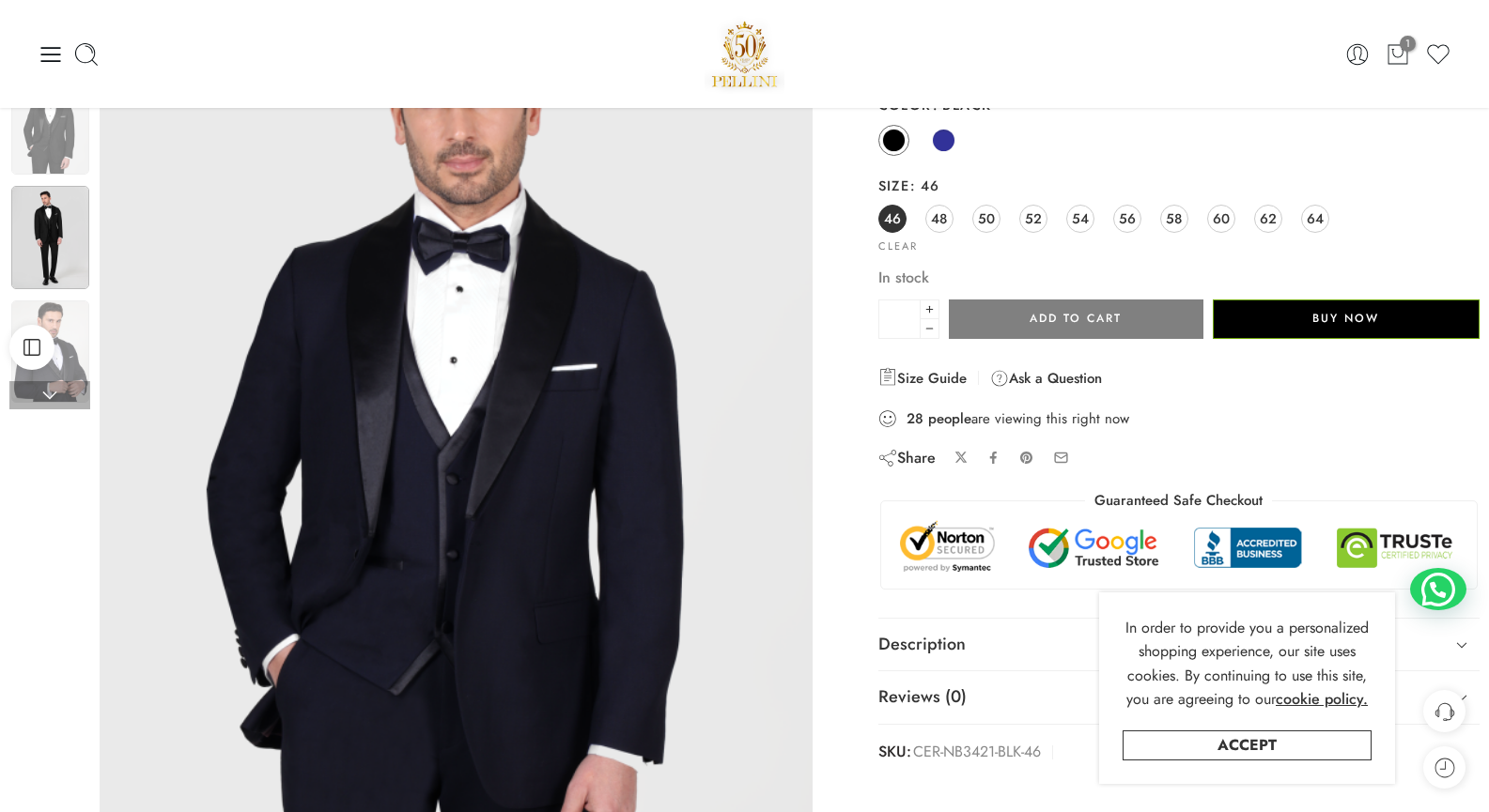
click at [57, 239] on img at bounding box center [49, 237] width 78 height 103
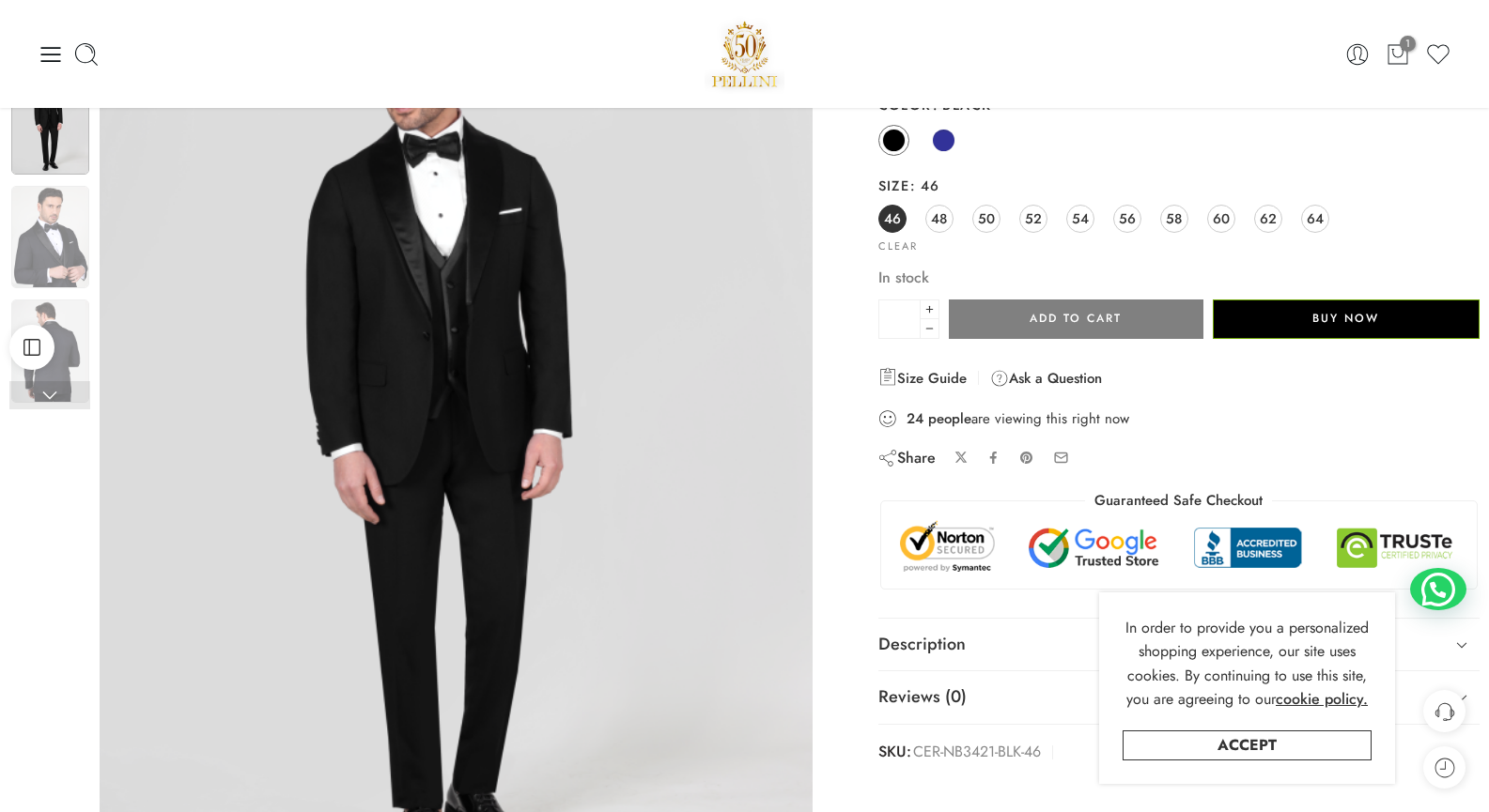
click at [56, 335] on div "Open Sidebar" at bounding box center [32, 347] width 64 height 45
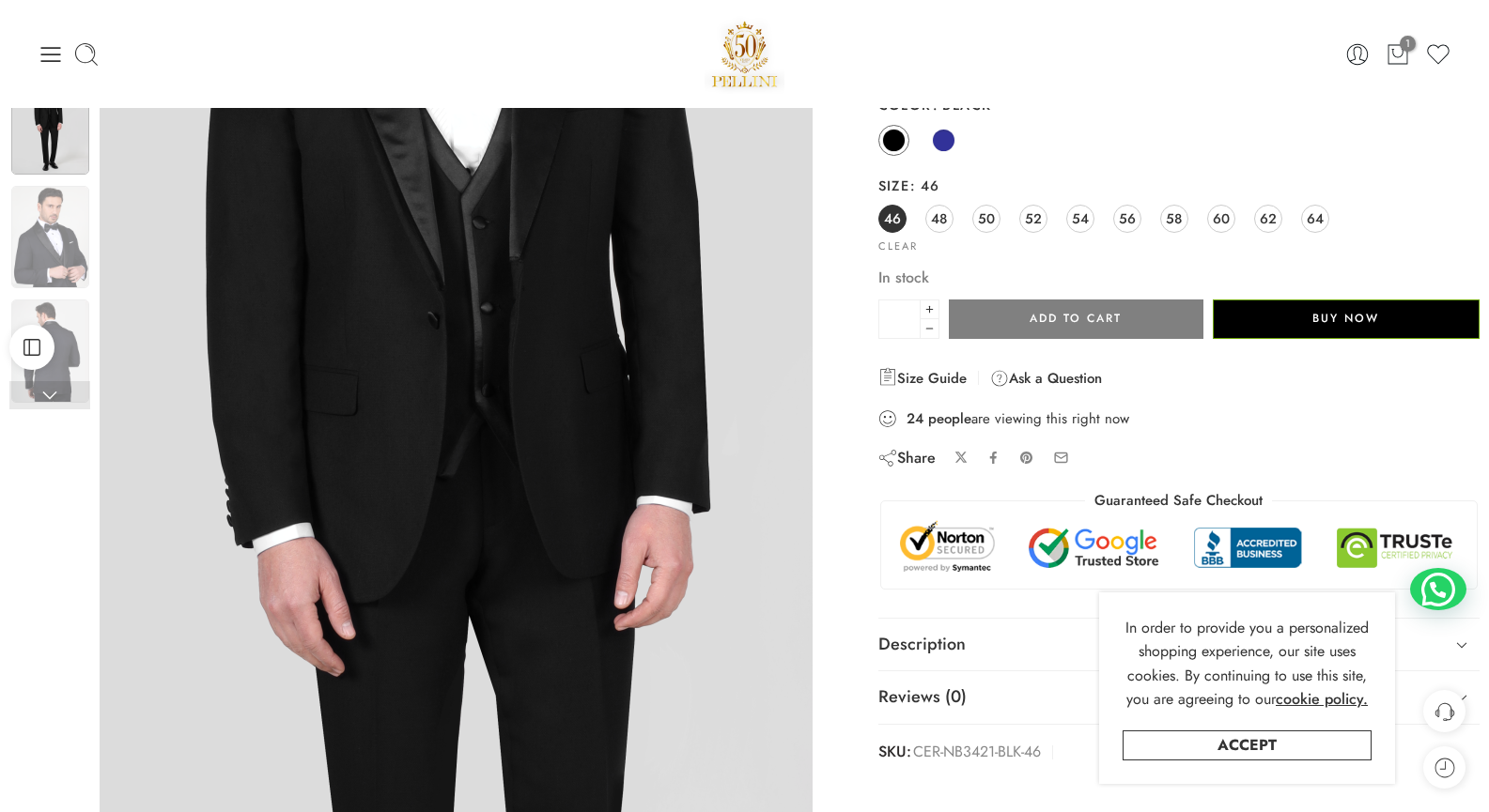
scroll to position [0, 0]
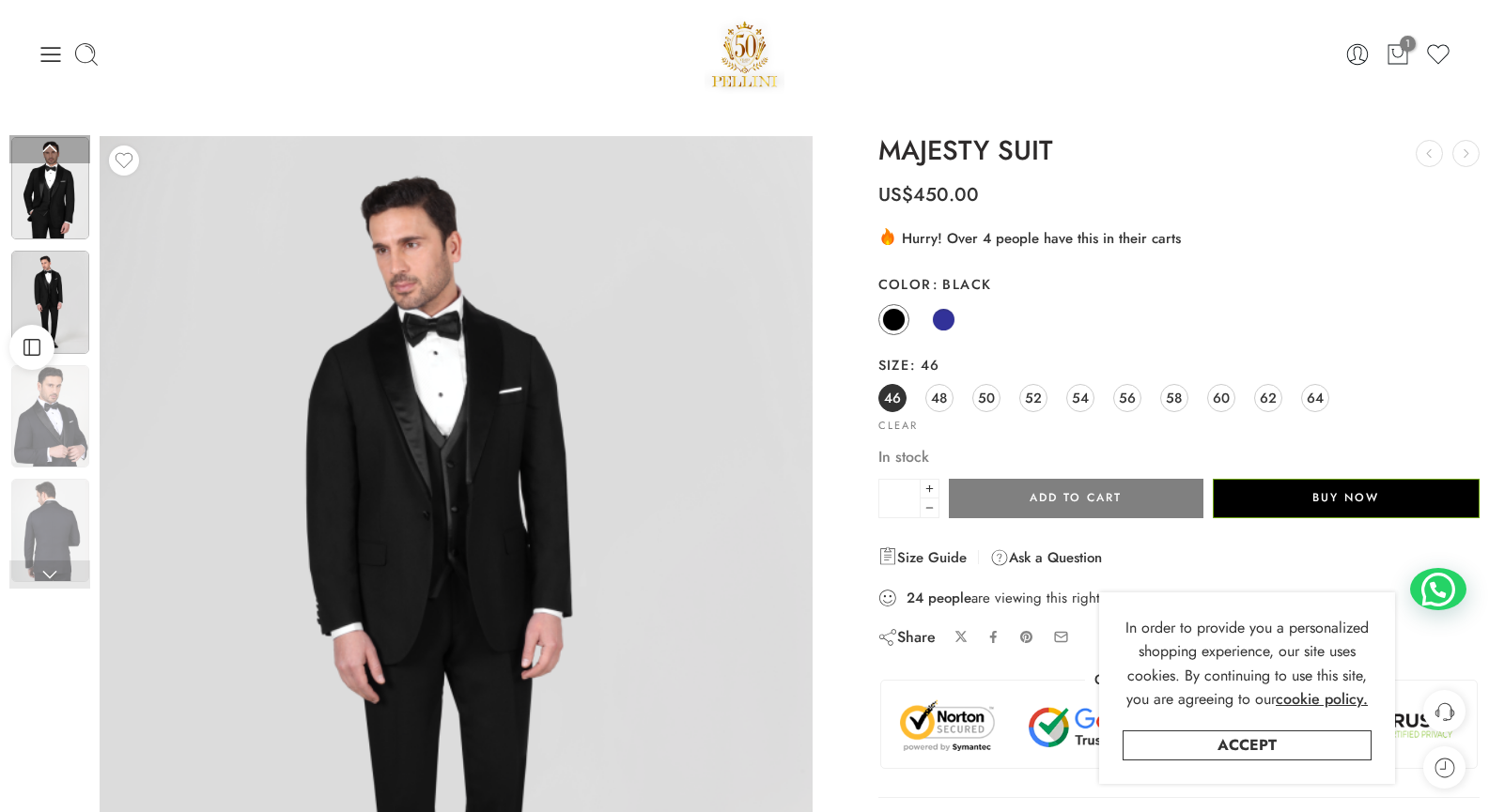
click at [75, 189] on img at bounding box center [49, 188] width 78 height 103
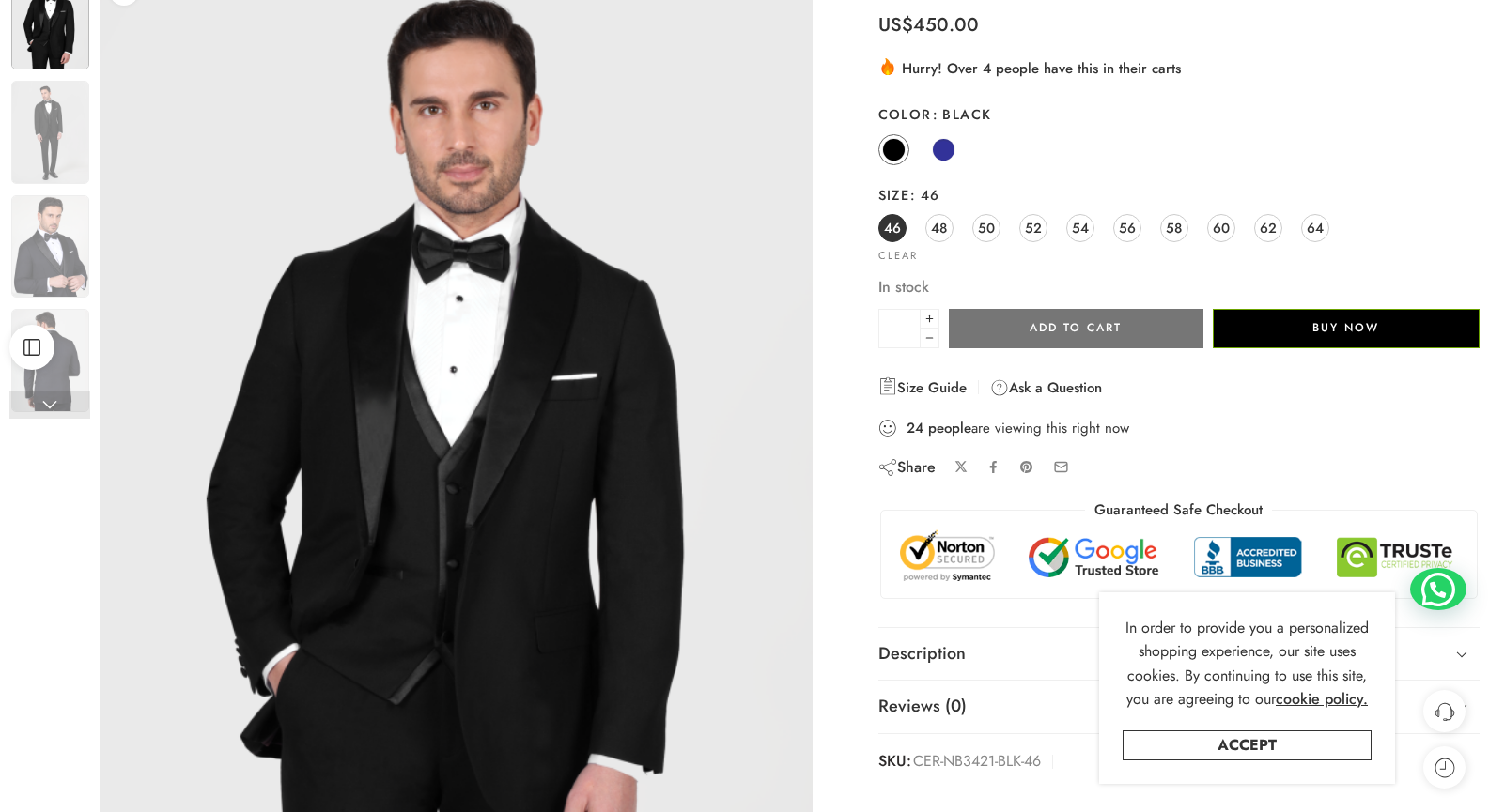
scroll to position [171, 0]
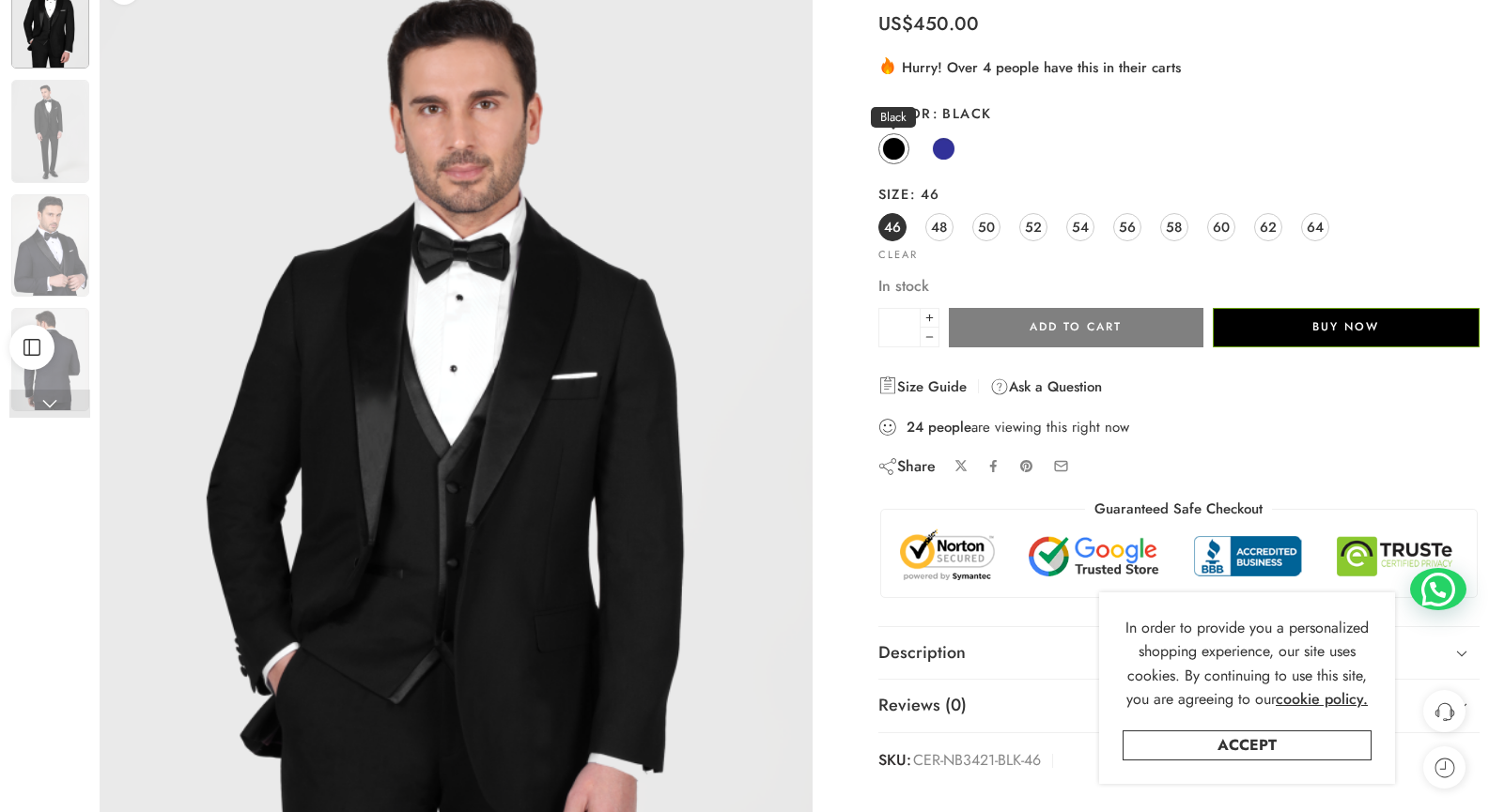
click at [899, 144] on span at bounding box center [894, 149] width 24 height 24
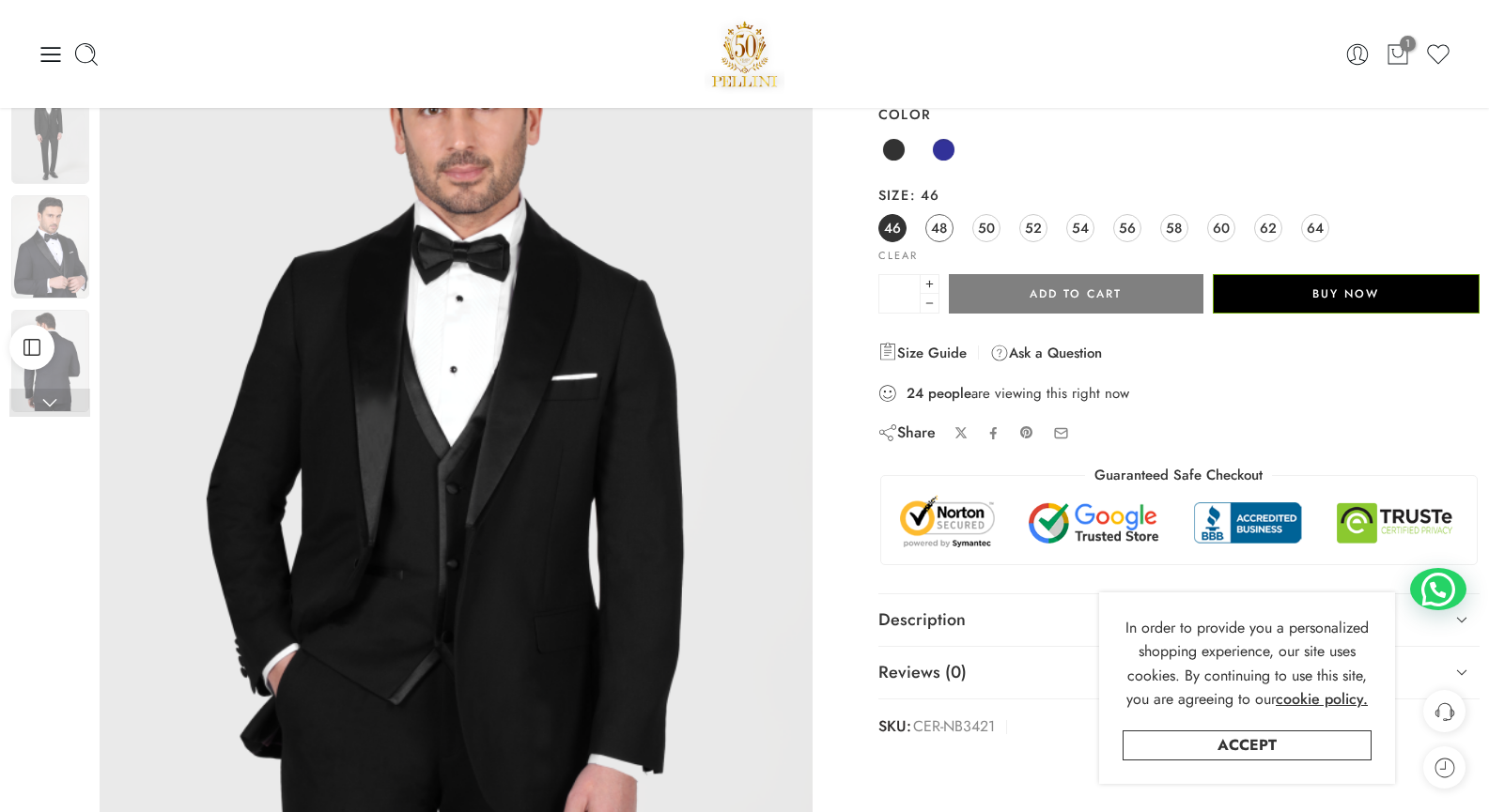
click at [948, 229] on link "48" at bounding box center [939, 227] width 29 height 29
click at [1032, 293] on button "Add to cart" at bounding box center [1075, 294] width 254 height 39
click at [891, 153] on span at bounding box center [894, 150] width 24 height 24
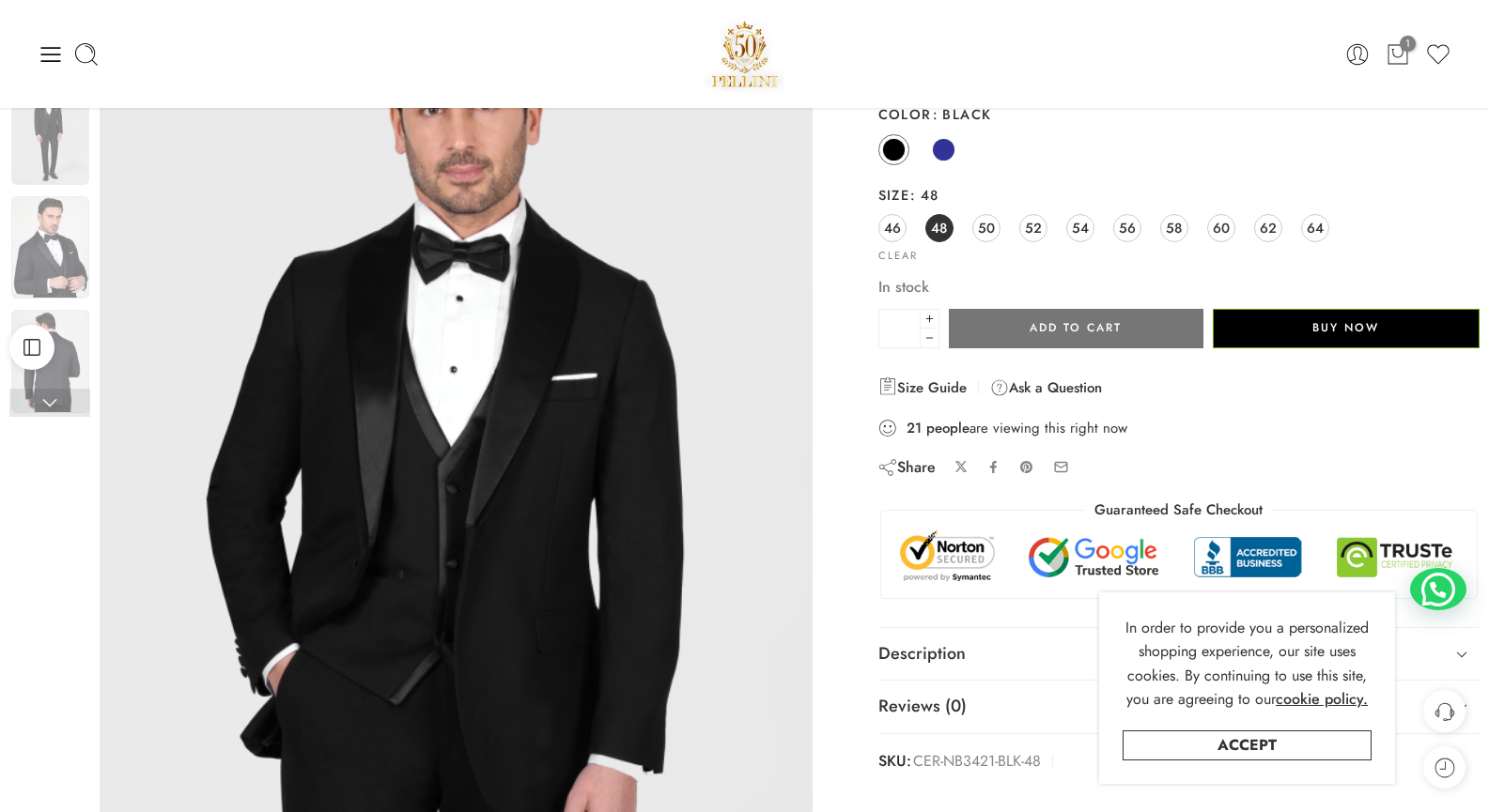
click at [1019, 331] on button "Add to cart" at bounding box center [1075, 329] width 254 height 39
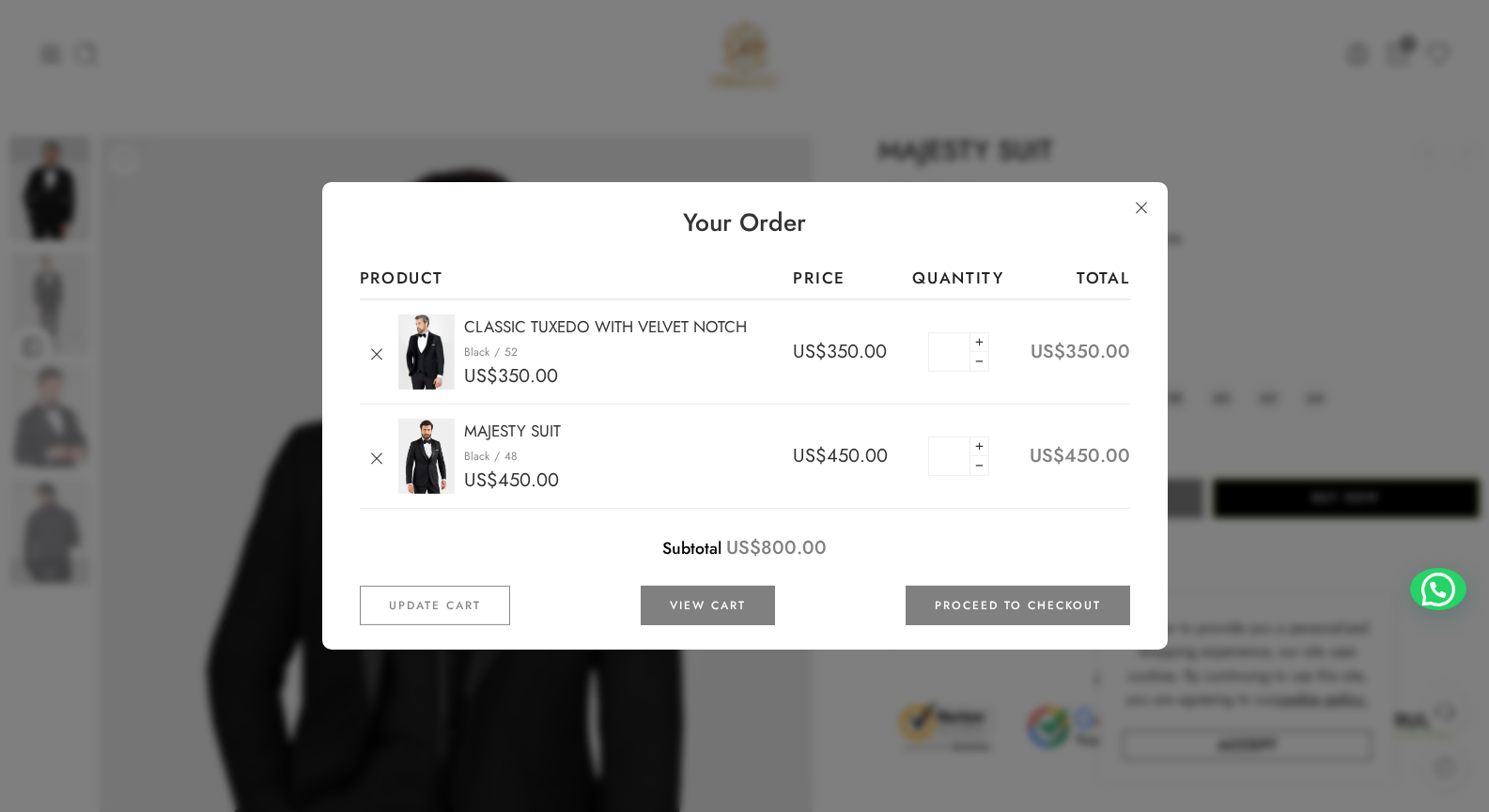
scroll to position [0, 0]
